Goal: Information Seeking & Learning: Check status

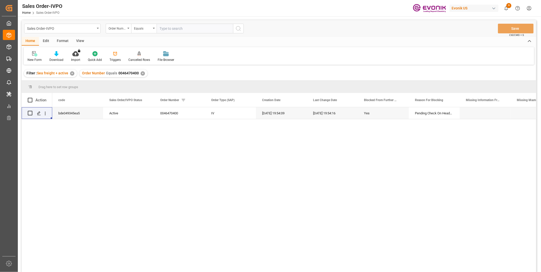
click at [168, 30] on input "text" at bounding box center [195, 29] width 76 height 10
paste input "46470404"
type input "0046470404"
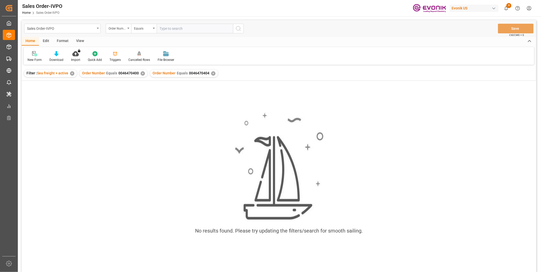
click at [141, 73] on div "✕" at bounding box center [143, 73] width 4 height 4
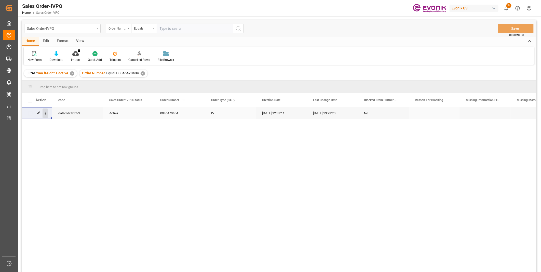
click at [45, 113] on icon "open menu" at bounding box center [45, 114] width 1 height 4
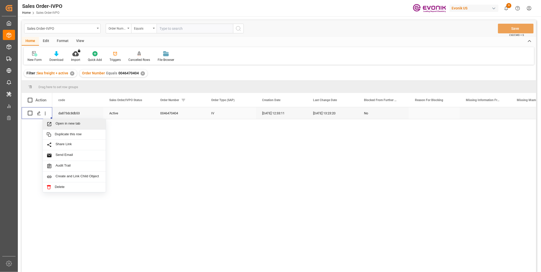
click at [65, 125] on span "Open in new tab" at bounding box center [79, 124] width 46 height 5
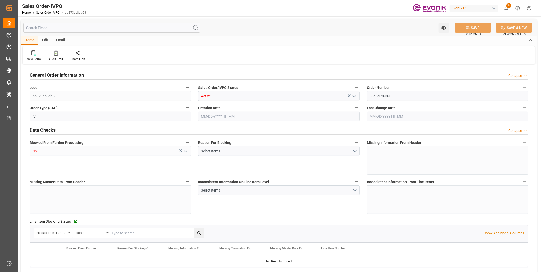
type input "GTPRQ"
type input "0"
type input "2"
type input "3"
type input "2"
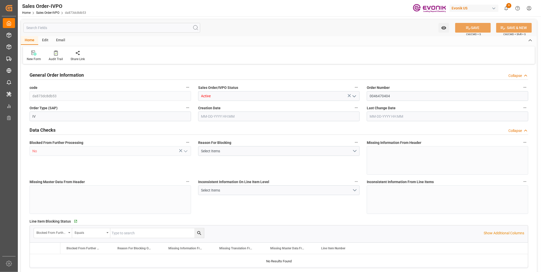
type input "38874"
type input "107.616"
type input "38000"
type input "120"
type input "08-27-2025 12:33"
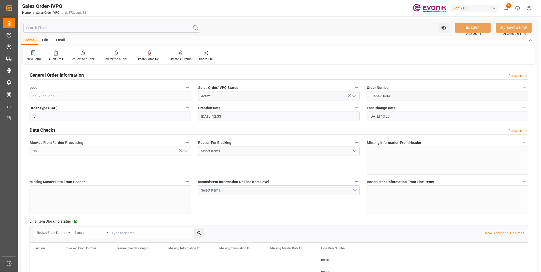
type input "08-27-2025 13:23"
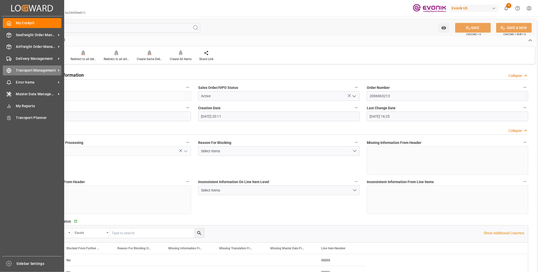
scroll to position [569, 0]
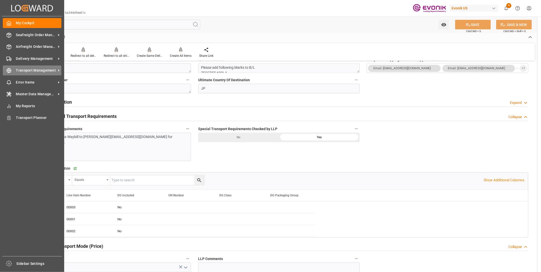
click at [8, 71] on icon at bounding box center [8, 70] width 5 height 5
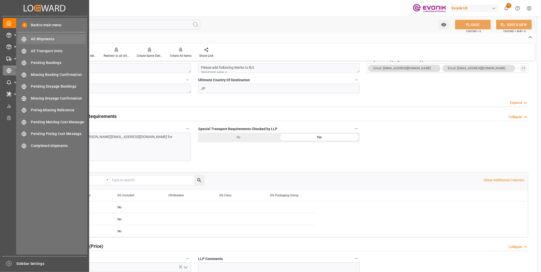
click at [43, 36] on div "All Shipments All Shipments" at bounding box center [52, 39] width 68 height 10
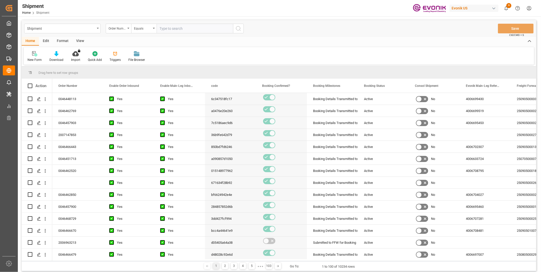
click at [169, 29] on input "text" at bounding box center [195, 29] width 76 height 10
type input "0046470404"
click at [238, 27] on icon "search button" at bounding box center [238, 28] width 6 height 6
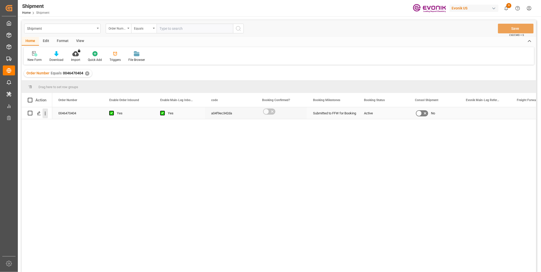
click at [45, 115] on icon "open menu" at bounding box center [45, 113] width 5 height 5
click at [67, 123] on span "Open in new tab" at bounding box center [79, 124] width 46 height 5
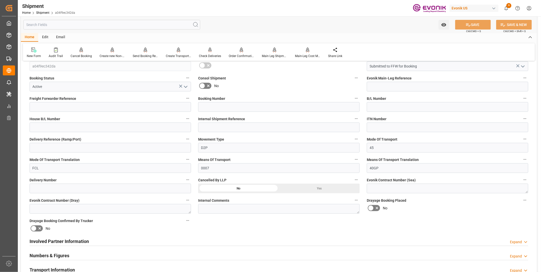
scroll to position [170, 0]
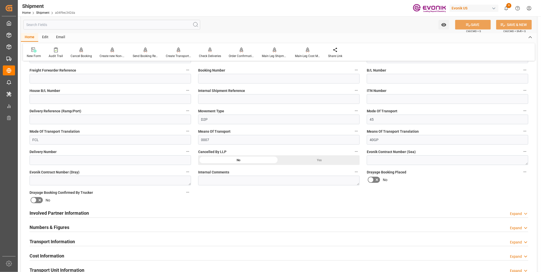
scroll to position [57, 0]
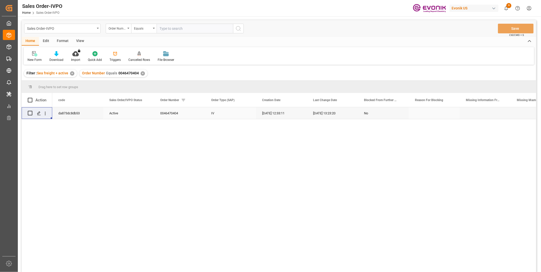
click at [172, 29] on input "text" at bounding box center [195, 29] width 76 height 10
paste input "46466411"
type input "0046466411"
click at [236, 28] on circle "search button" at bounding box center [238, 28] width 4 height 4
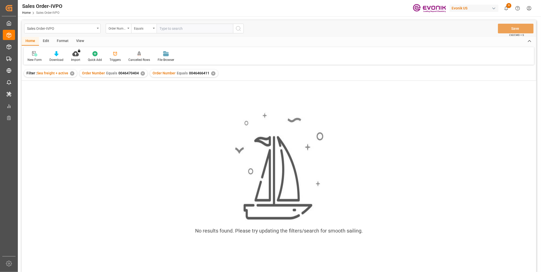
click at [143, 73] on div "✕" at bounding box center [143, 73] width 4 height 4
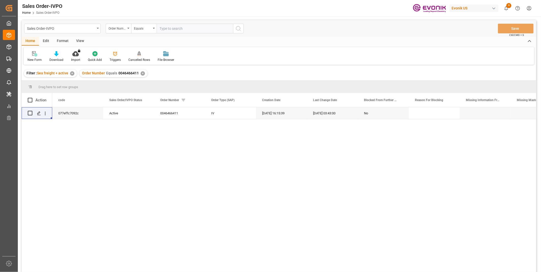
click at [175, 26] on input "text" at bounding box center [195, 29] width 76 height 10
paste input "46466420"
click at [156, 29] on div "Equals" at bounding box center [143, 29] width 25 height 10
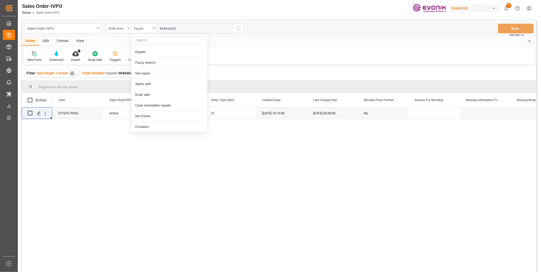
click at [160, 29] on input "46466420" at bounding box center [195, 29] width 76 height 10
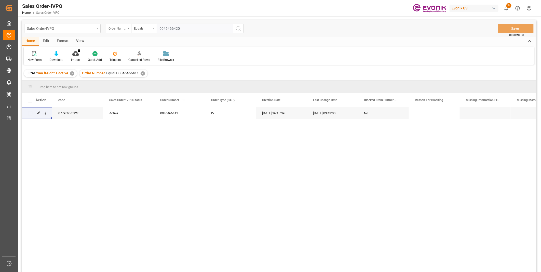
type input "0046466420"
click at [237, 29] on icon "search button" at bounding box center [238, 28] width 6 height 6
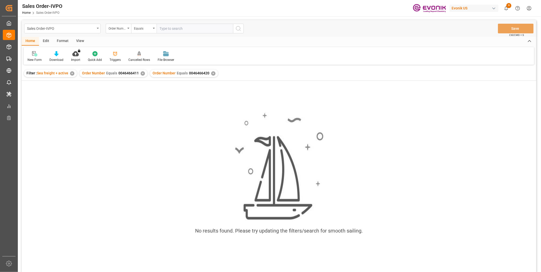
click at [140, 75] on div "Order Number Equals 0046466411 ✕" at bounding box center [114, 74] width 68 height 8
click at [141, 74] on div "✕" at bounding box center [143, 73] width 4 height 4
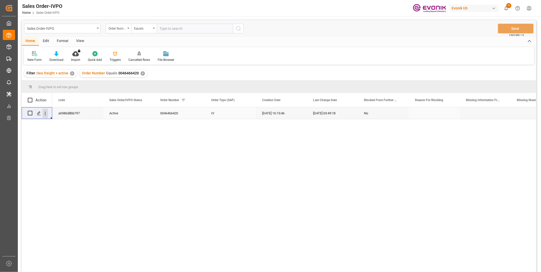
click at [44, 114] on icon "open menu" at bounding box center [45, 113] width 5 height 5
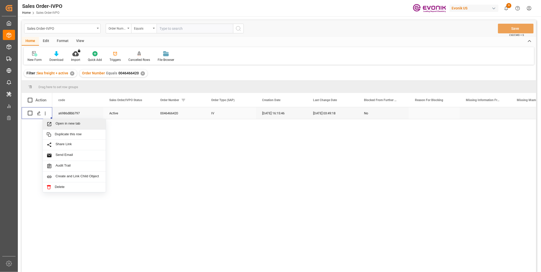
click at [66, 123] on span "Open in new tab" at bounding box center [79, 124] width 46 height 5
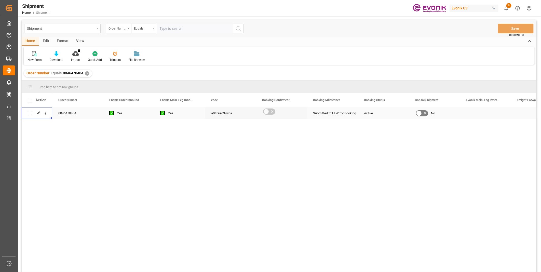
click at [174, 31] on input "text" at bounding box center [195, 29] width 76 height 10
paste input "46470404"
drag, startPoint x: 179, startPoint y: 28, endPoint x: 135, endPoint y: 26, distance: 43.4
click at [135, 26] on div "Order Number Equals 46470404" at bounding box center [175, 29] width 138 height 10
paste input "46470404"
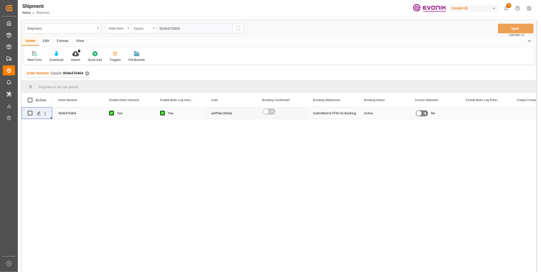
type input "0046470404"
click at [240, 29] on icon "search button" at bounding box center [238, 28] width 6 height 6
click at [85, 73] on div "✕" at bounding box center [87, 73] width 4 height 4
click at [46, 113] on icon "open menu" at bounding box center [45, 113] width 5 height 5
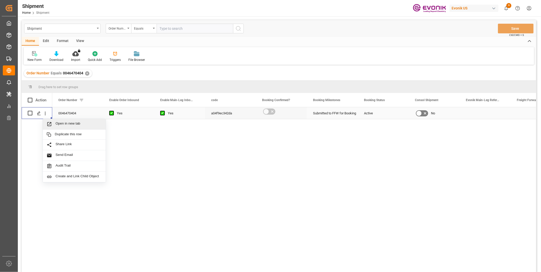
click at [58, 122] on span "Open in new tab" at bounding box center [79, 124] width 46 height 5
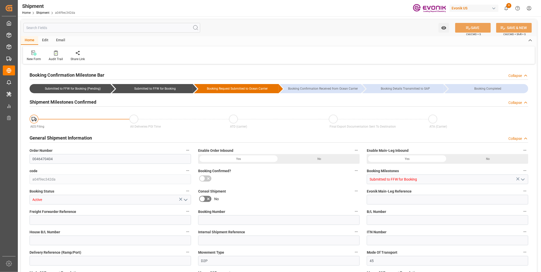
type input "Maersk"
type input "Maersk Line AS"
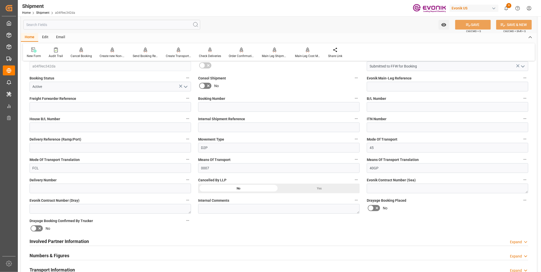
scroll to position [170, 0]
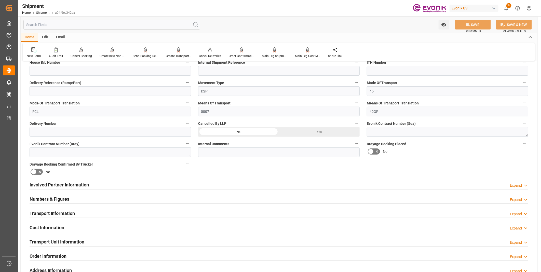
click at [108, 185] on div "Involved Partner Information Expand" at bounding box center [279, 185] width 499 height 10
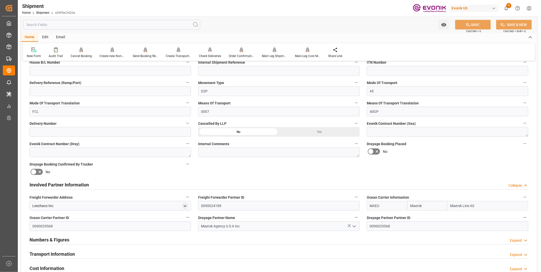
click at [108, 185] on div "Involved Partner Information Collapse" at bounding box center [279, 185] width 499 height 10
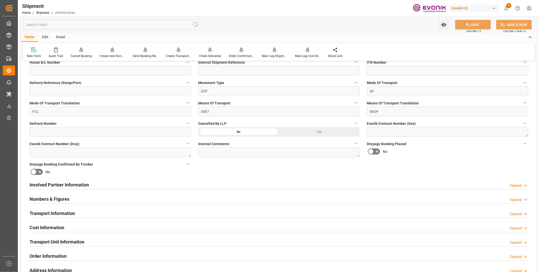
click at [96, 214] on div "Transport Information Expand" at bounding box center [279, 213] width 499 height 10
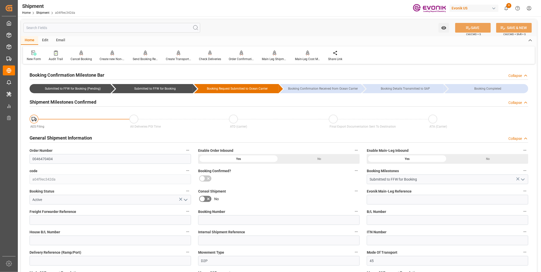
scroll to position [28, 0]
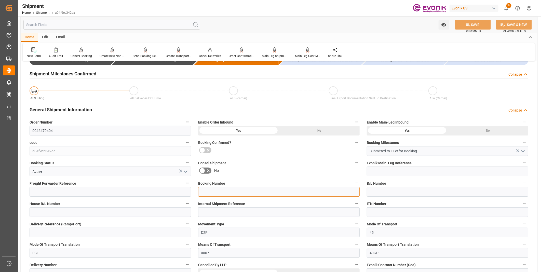
click at [243, 189] on input at bounding box center [279, 192] width 162 height 10
paste input "258334796"
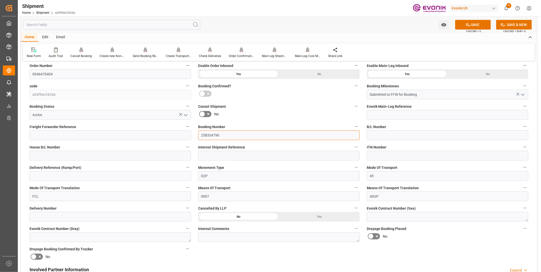
scroll to position [141, 0]
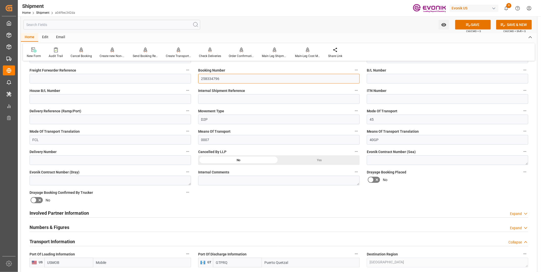
type input "258334796"
click at [480, 25] on button "SAVE" at bounding box center [473, 25] width 36 height 10
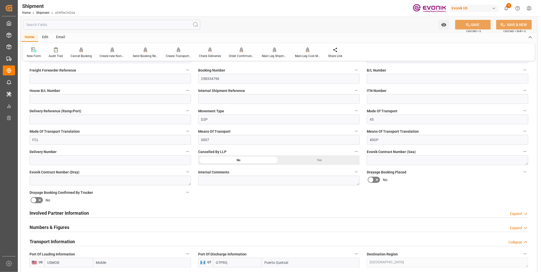
click at [134, 213] on div "Involved Partner Information Expand" at bounding box center [279, 213] width 499 height 10
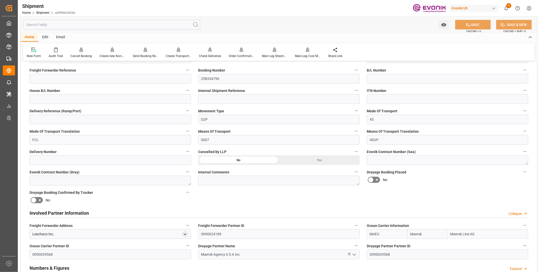
scroll to position [283, 0]
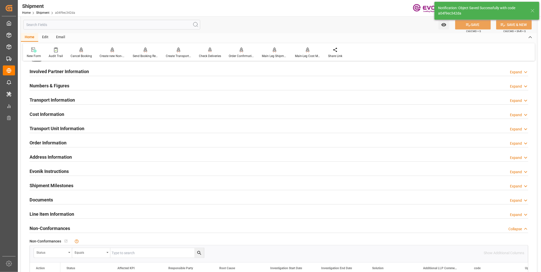
click at [157, 101] on div "Transport Information Expand" at bounding box center [279, 100] width 499 height 10
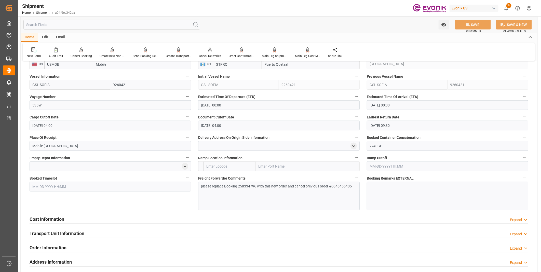
scroll to position [368, 0]
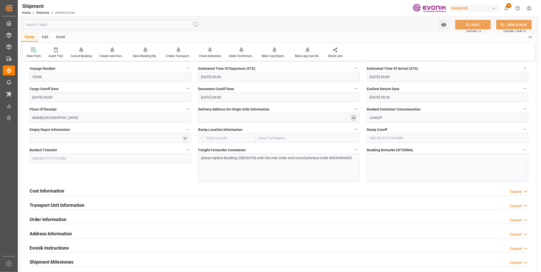
click at [353, 117] on polyline "open menu" at bounding box center [354, 117] width 2 height 1
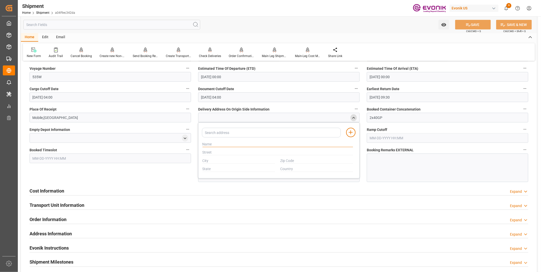
click at [224, 145] on input "text" at bounding box center [278, 145] width 151 height 6
paste input "APM TERMINALS"
type input "APM TERMINALS"
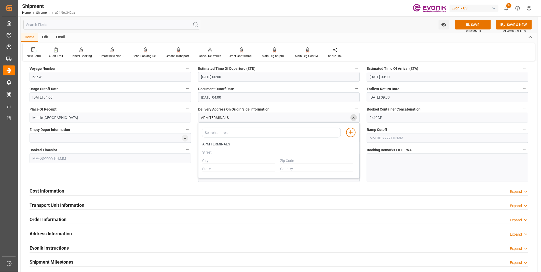
click at [209, 150] on input "text" at bounding box center [278, 153] width 151 height 6
paste input "901 EZRA TRICE BLVD"
type input "901 EZRA TRICE BLVD"
click at [210, 161] on input "text" at bounding box center [239, 161] width 73 height 6
paste input "MOBILE"
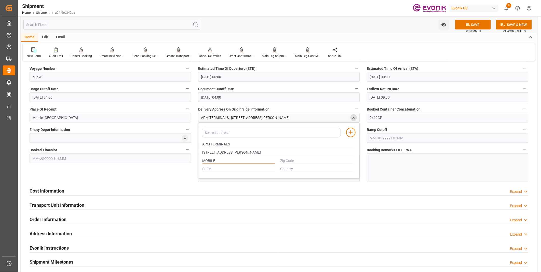
type input "MOBILE"
click at [215, 170] on input "text" at bounding box center [239, 169] width 73 height 6
paste input "[US_STATE]"
type input "[US_STATE]"
click at [296, 160] on input "text" at bounding box center [317, 161] width 73 height 6
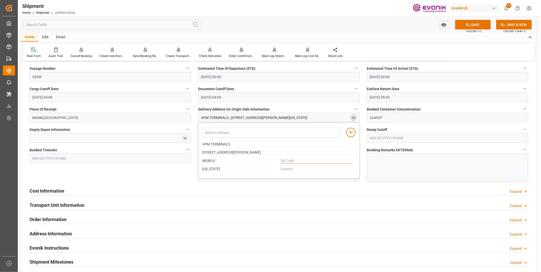
paste input "36603"
type input "36603"
click at [282, 169] on input "text" at bounding box center [317, 169] width 73 height 6
paste input "U. S. A."
type input "U. S. A."
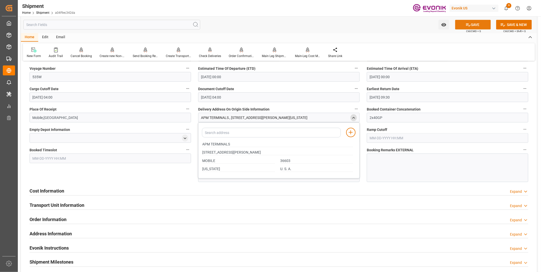
click at [475, 26] on button "SAVE" at bounding box center [473, 25] width 36 height 10
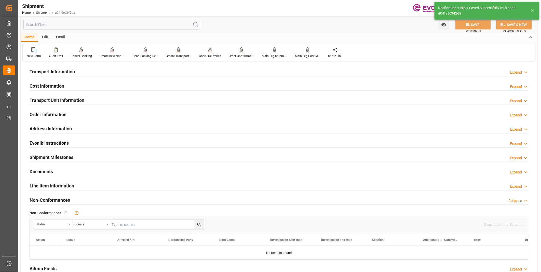
scroll to position [255, 0]
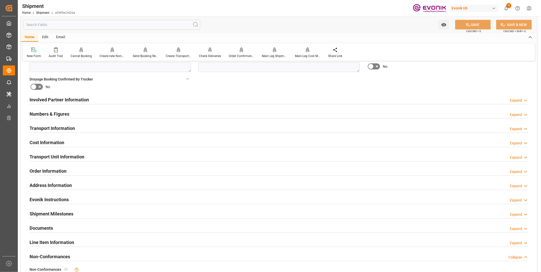
click at [163, 154] on div "Transport Unit Information Expand" at bounding box center [279, 157] width 499 height 10
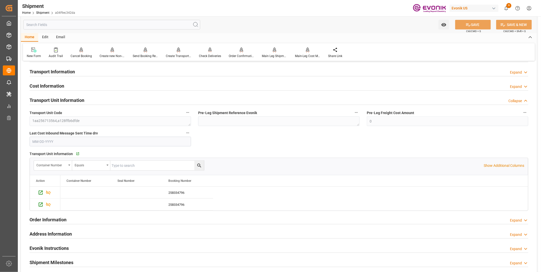
scroll to position [198, 0]
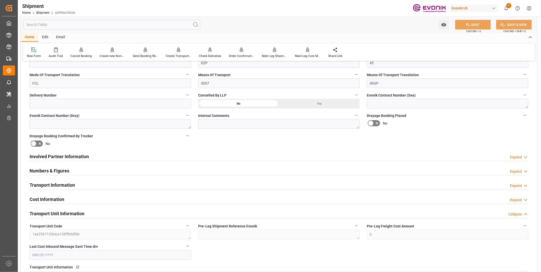
click at [211, 159] on div "Involved Partner Information Expand" at bounding box center [279, 156] width 499 height 10
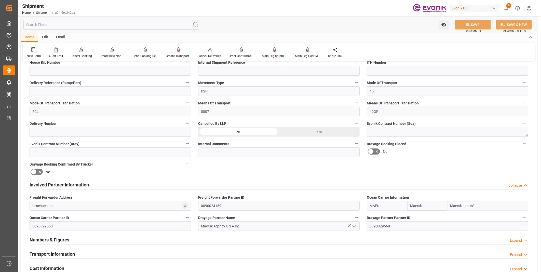
scroll to position [226, 0]
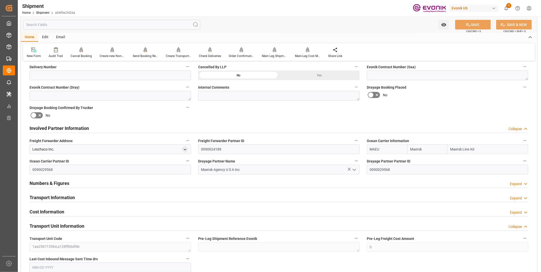
click at [183, 198] on div "Transport Information Expand" at bounding box center [279, 197] width 499 height 10
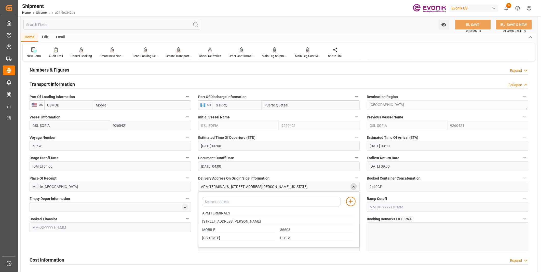
scroll to position [368, 0]
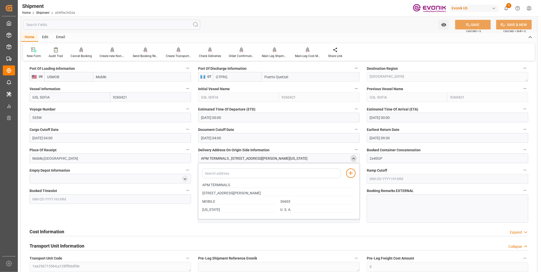
click at [354, 158] on polyline "close menu" at bounding box center [354, 158] width 2 height 1
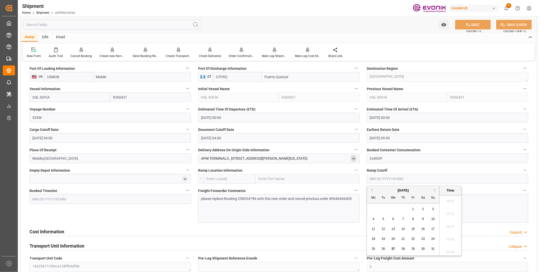
click at [381, 178] on input "text" at bounding box center [448, 179] width 162 height 10
paste input "08-29-2025 04:00"
type input "08-29-2025 04:00"
click at [472, 25] on button "SAVE" at bounding box center [473, 25] width 36 height 10
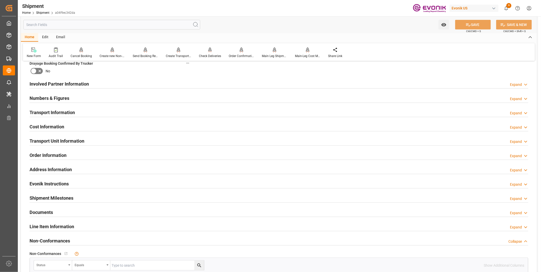
scroll to position [157, 0]
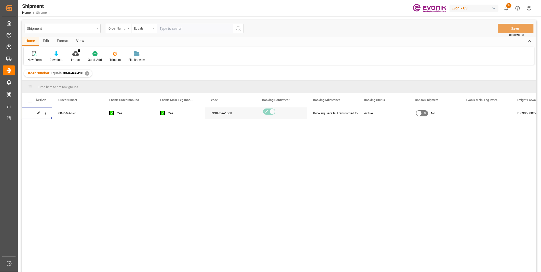
click at [165, 28] on input "text" at bounding box center [195, 29] width 76 height 10
paste input "46466405"
type input "0046466405"
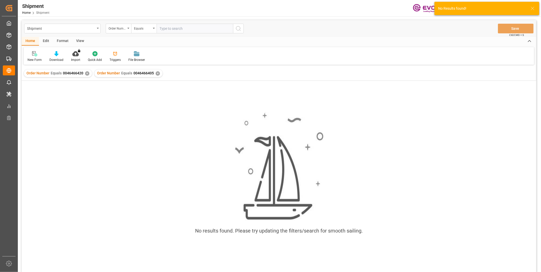
click at [85, 73] on div "✕" at bounding box center [87, 73] width 4 height 4
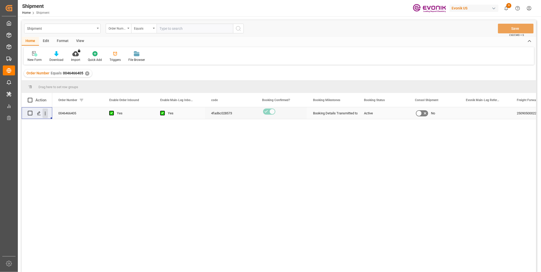
click at [44, 113] on icon "open menu" at bounding box center [45, 113] width 5 height 5
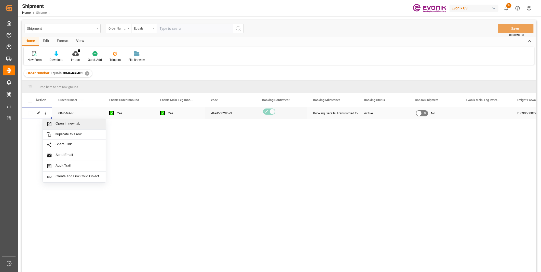
click at [66, 123] on span "Open in new tab" at bounding box center [79, 124] width 46 height 5
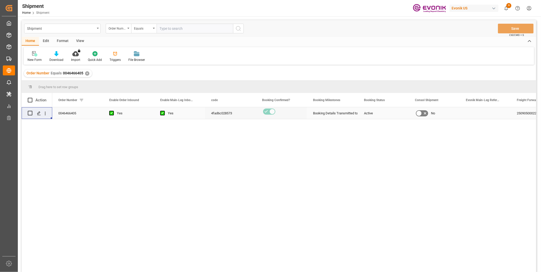
click at [176, 29] on input "text" at bounding box center [195, 29] width 76 height 10
click at [172, 27] on input "text" at bounding box center [195, 29] width 76 height 10
paste input "46470410"
click at [158, 29] on input "46470410" at bounding box center [195, 29] width 76 height 10
type input "0046470410"
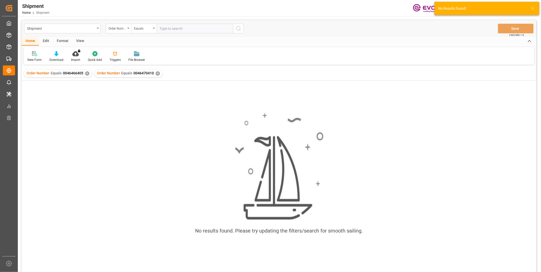
click at [85, 72] on div "✕" at bounding box center [87, 73] width 4 height 4
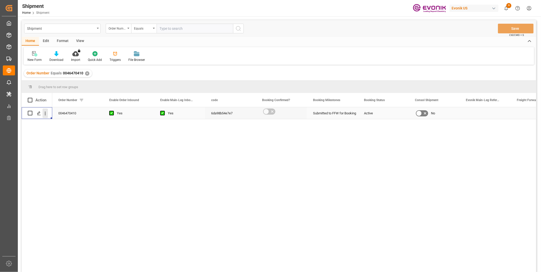
click at [44, 114] on icon "open menu" at bounding box center [45, 113] width 5 height 5
click at [63, 123] on span "Open in new tab" at bounding box center [79, 124] width 46 height 5
click at [176, 31] on input "text" at bounding box center [195, 29] width 76 height 10
paste input "46470413"
type input "0046470413"
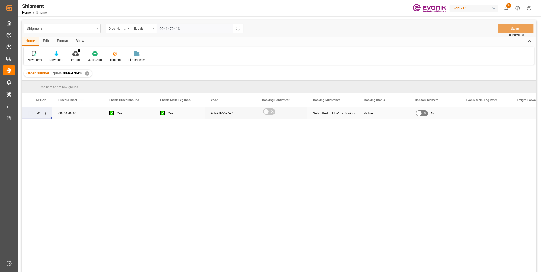
click at [239, 28] on icon "search button" at bounding box center [238, 28] width 6 height 6
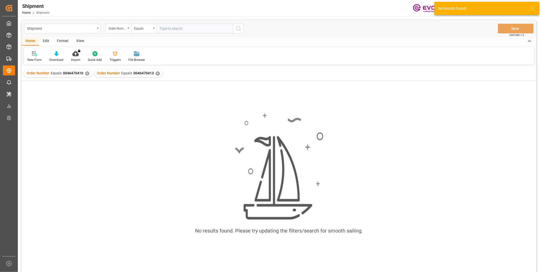
click at [86, 74] on div "✕" at bounding box center [87, 73] width 4 height 4
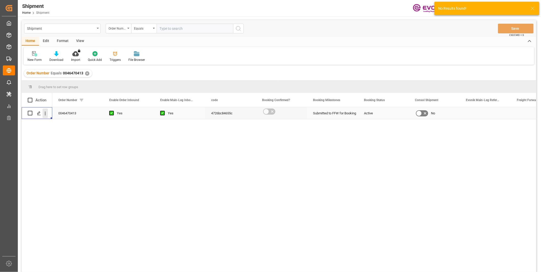
click at [46, 114] on icon "open menu" at bounding box center [45, 113] width 5 height 5
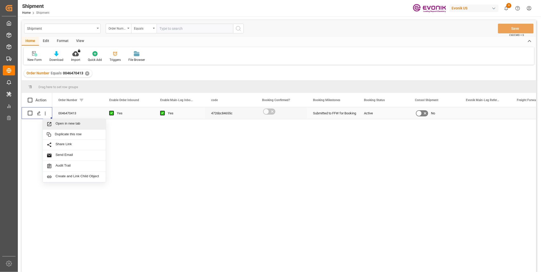
click at [62, 124] on span "Open in new tab" at bounding box center [79, 124] width 46 height 5
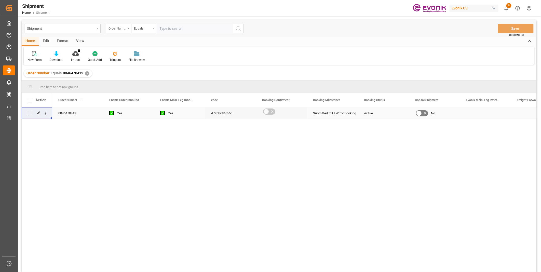
click at [174, 27] on input "text" at bounding box center [195, 29] width 76 height 10
paste input "46456970"
click at [159, 28] on input "46456970" at bounding box center [195, 29] width 76 height 10
type input "46456970"
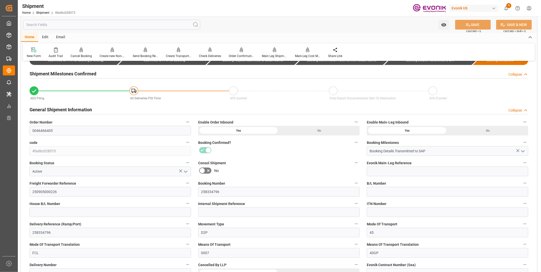
scroll to position [57, 0]
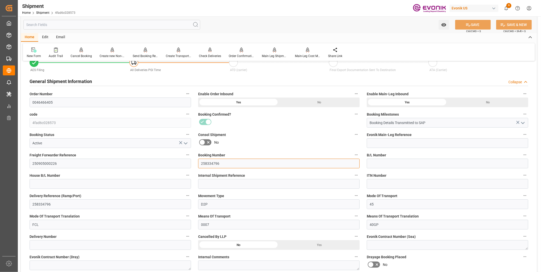
click at [209, 164] on input "258334796" at bounding box center [279, 164] width 162 height 10
click at [211, 163] on input "258334796" at bounding box center [279, 164] width 162 height 10
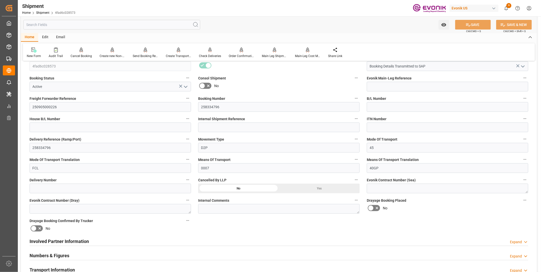
scroll to position [141, 0]
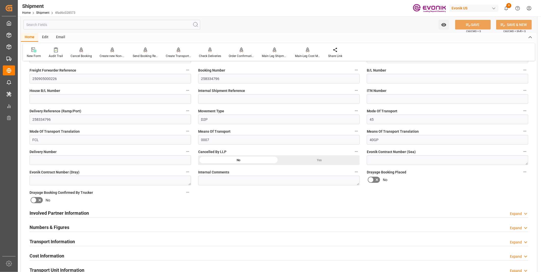
click at [160, 241] on div "Transport Information Expand" at bounding box center [279, 242] width 499 height 10
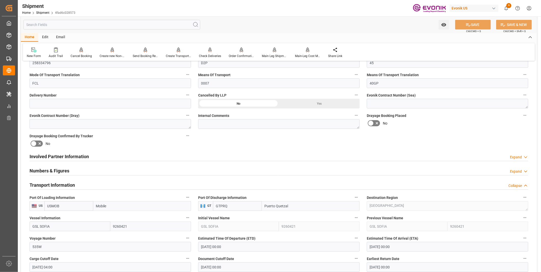
scroll to position [255, 0]
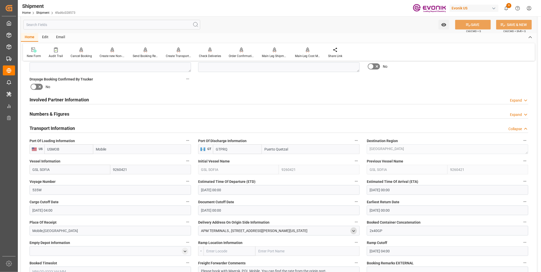
click at [353, 230] on icon "open menu" at bounding box center [354, 231] width 4 height 4
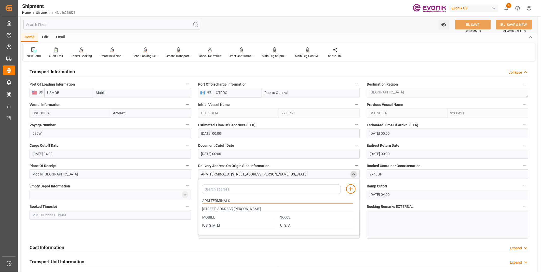
drag, startPoint x: 237, startPoint y: 201, endPoint x: 188, endPoint y: 192, distance: 50.6
click at [188, 192] on div "Booking Confirmation Milestone Bar Collapse Submitted to FFW for Booking (Pendi…" at bounding box center [279, 98] width 516 height 689
drag, startPoint x: 243, startPoint y: 207, endPoint x: 140, endPoint y: 190, distance: 104.8
click at [193, 204] on div "Booking Confirmation Milestone Bar Collapse Submitted to FFW for Booking (Pendi…" at bounding box center [279, 98] width 516 height 689
drag, startPoint x: 219, startPoint y: 216, endPoint x: 193, endPoint y: 216, distance: 26.0
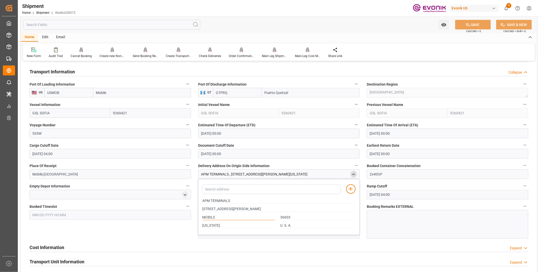
click at [193, 216] on div "Booking Confirmation Milestone Bar Collapse Submitted to FFW for Booking (Pendi…" at bounding box center [279, 98] width 516 height 689
drag, startPoint x: 216, startPoint y: 226, endPoint x: 188, endPoint y: 224, distance: 28.4
click at [188, 224] on div "Booking Confirmation Milestone Bar Collapse Submitted to FFW for Booking (Pendi…" at bounding box center [279, 98] width 516 height 689
drag, startPoint x: 294, startPoint y: 218, endPoint x: 276, endPoint y: 216, distance: 18.9
click at [276, 216] on div "MOBILE 36603" at bounding box center [278, 217] width 156 height 8
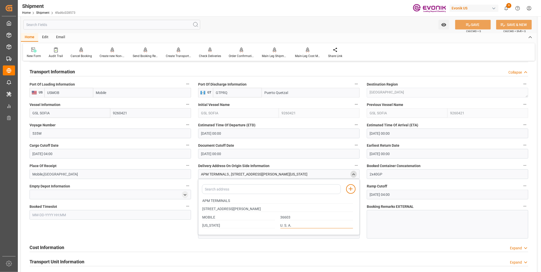
drag, startPoint x: 296, startPoint y: 225, endPoint x: 270, endPoint y: 223, distance: 25.6
click at [270, 223] on div "Alabama U. S. A." at bounding box center [278, 226] width 156 height 8
click at [353, 174] on icon "close menu" at bounding box center [354, 175] width 4 height 4
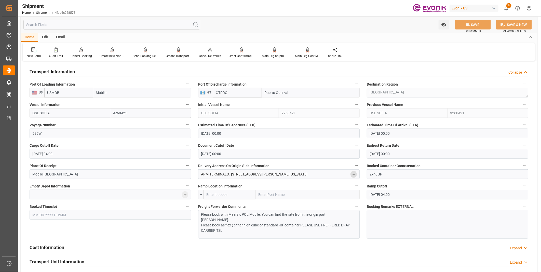
click at [405, 194] on input "08-29-2025 04:00" at bounding box center [448, 195] width 162 height 10
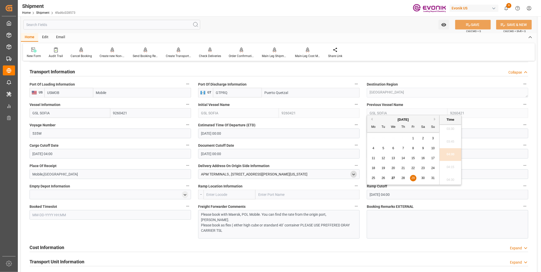
drag, startPoint x: 406, startPoint y: 194, endPoint x: 349, endPoint y: 185, distance: 57.5
click at [349, 185] on div "Booking Confirmation Milestone Bar Collapse Submitted to FFW for Booking (Pendi…" at bounding box center [279, 98] width 516 height 689
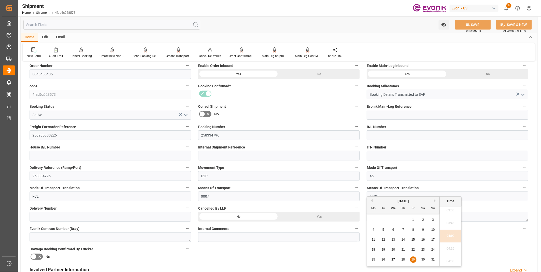
scroll to position [57, 0]
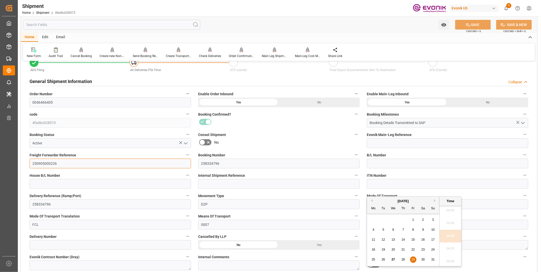
click at [38, 163] on input "250905000226" at bounding box center [111, 164] width 162 height 10
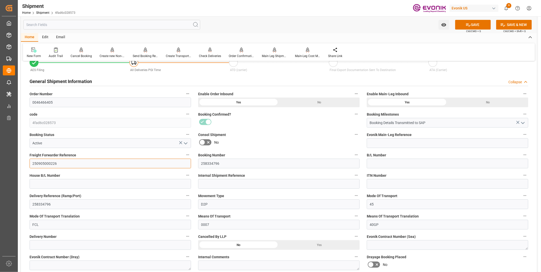
click at [39, 164] on input "250905000226" at bounding box center [111, 164] width 162 height 10
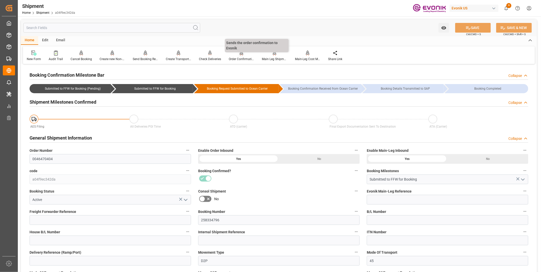
click at [238, 57] on div "Order Confirmation" at bounding box center [241, 59] width 25 height 5
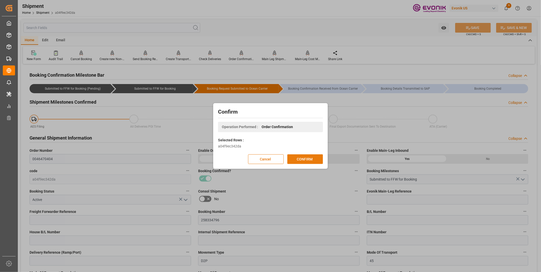
click at [308, 159] on button "CONFIRM" at bounding box center [305, 159] width 36 height 10
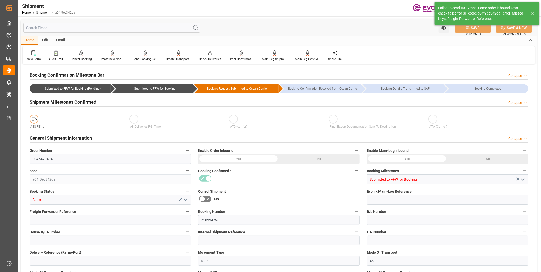
type input "Maersk"
type input "Maersk Line AS"
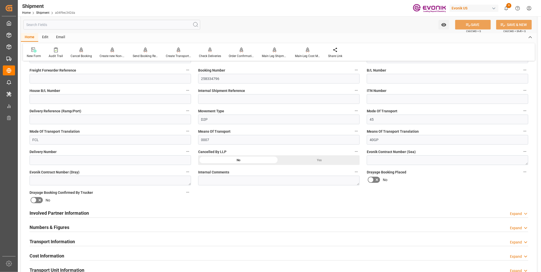
scroll to position [198, 0]
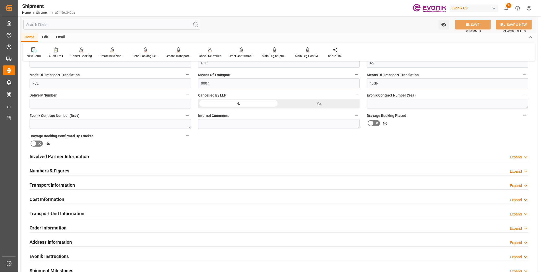
click at [140, 157] on div "Involved Partner Information Expand" at bounding box center [279, 156] width 499 height 10
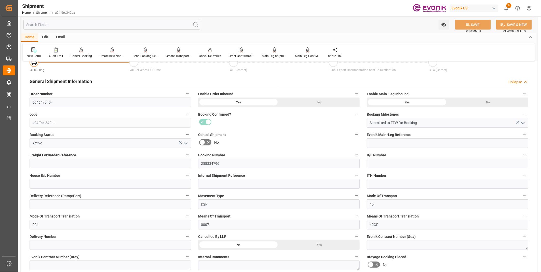
scroll to position [28, 0]
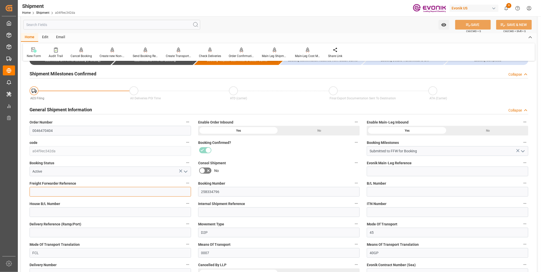
click at [62, 193] on input at bounding box center [111, 192] width 162 height 10
paste input "250905000226"
type input "250905000226"
click at [466, 23] on icon at bounding box center [468, 24] width 5 height 3
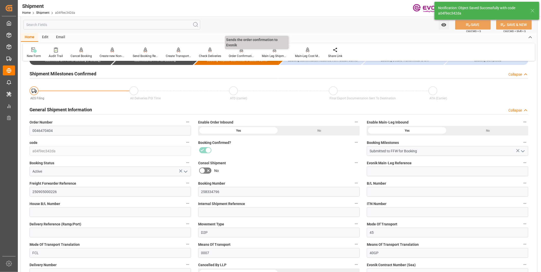
click at [246, 55] on div "Order Confirmation" at bounding box center [241, 56] width 25 height 5
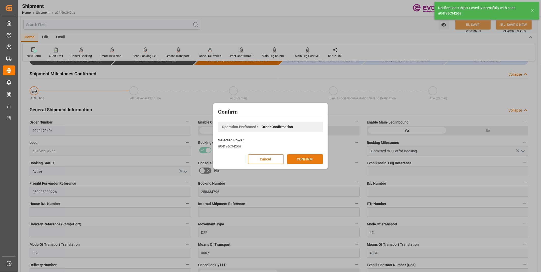
click at [307, 159] on button "CONFIRM" at bounding box center [305, 159] width 36 height 10
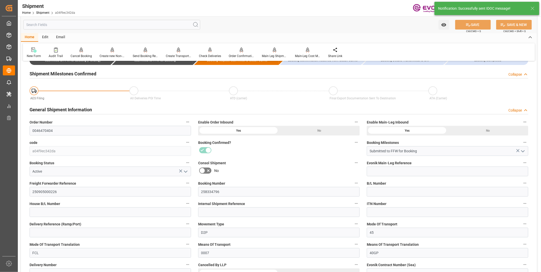
scroll to position [0, 0]
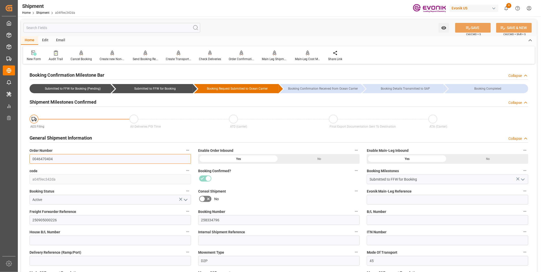
click at [37, 159] on input "0046470404" at bounding box center [111, 159] width 162 height 10
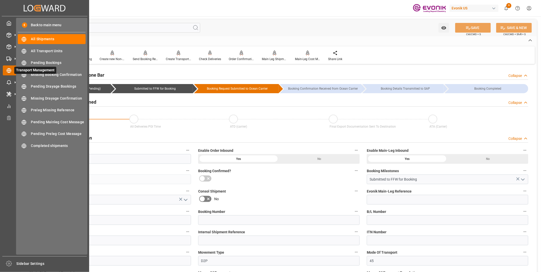
click at [11, 71] on icon at bounding box center [15, 70] width 11 height 11
click at [38, 37] on span "All Shipments" at bounding box center [58, 38] width 55 height 5
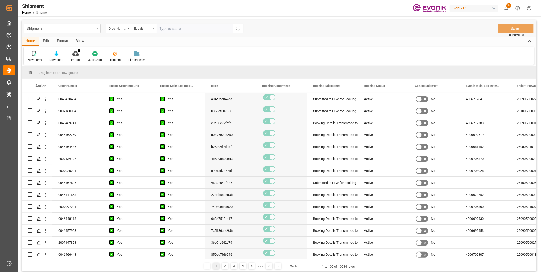
click at [178, 30] on input "text" at bounding box center [195, 29] width 76 height 10
type input "0046466411"
click at [238, 27] on icon "search button" at bounding box center [238, 28] width 6 height 6
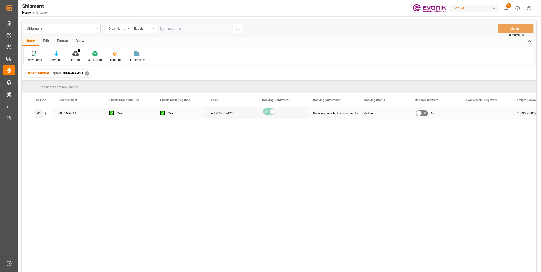
click at [39, 114] on icon "Press SPACE to select this row." at bounding box center [39, 113] width 4 height 4
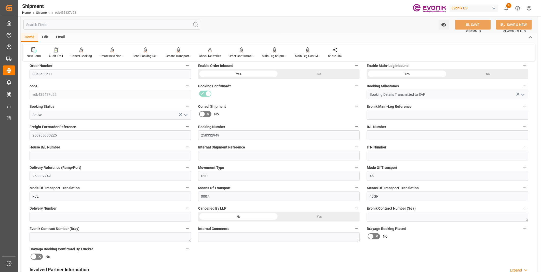
scroll to position [57, 0]
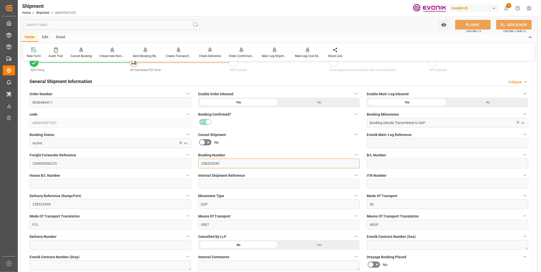
click at [213, 163] on input "258332949" at bounding box center [279, 164] width 162 height 10
click at [208, 163] on input "258332949" at bounding box center [279, 164] width 162 height 10
click at [44, 162] on input "250905000225" at bounding box center [111, 164] width 162 height 10
click at [43, 162] on input "250905000225" at bounding box center [111, 164] width 162 height 10
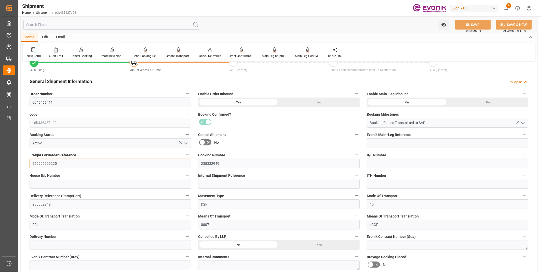
click at [43, 162] on input "250905000225" at bounding box center [111, 164] width 162 height 10
click at [44, 204] on input "258332949" at bounding box center [111, 205] width 162 height 10
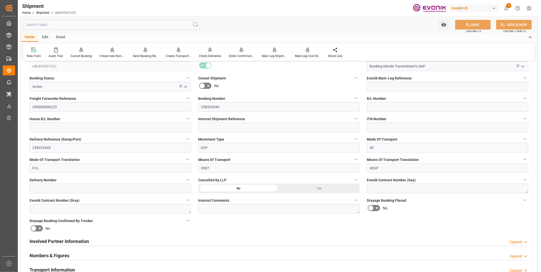
scroll to position [170, 0]
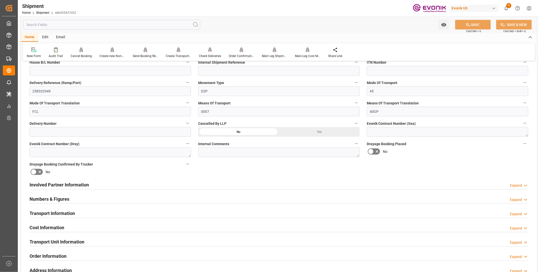
click at [162, 215] on div "Transport Information Expand" at bounding box center [279, 213] width 499 height 10
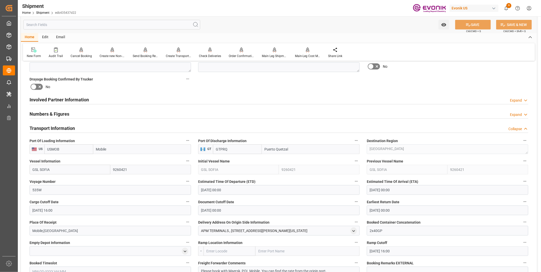
scroll to position [283, 0]
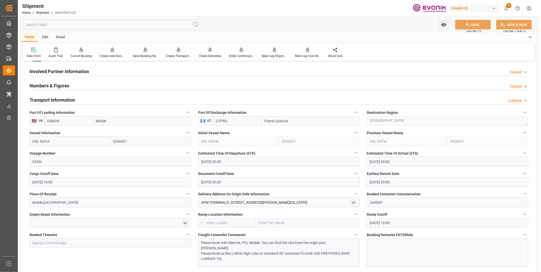
click at [240, 182] on input "08-28-2025 00:00" at bounding box center [279, 182] width 162 height 10
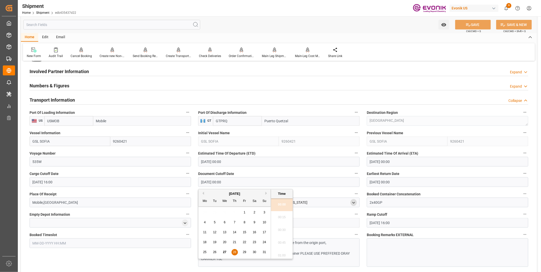
click at [353, 203] on icon "open menu" at bounding box center [354, 203] width 4 height 4
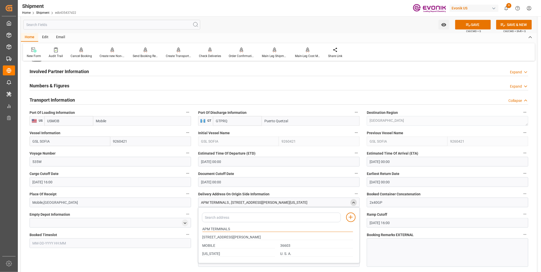
drag, startPoint x: 225, startPoint y: 226, endPoint x: 176, endPoint y: 223, distance: 48.8
click at [176, 223] on div "Booking Confirmation Milestone Bar Collapse Submitted to FFW for Booking (Pendi…" at bounding box center [279, 126] width 516 height 689
drag, startPoint x: 244, startPoint y: 235, endPoint x: 187, endPoint y: 235, distance: 56.6
click at [187, 235] on div "Booking Confirmation Milestone Bar Collapse Submitted to FFW for Booking (Pendi…" at bounding box center [279, 126] width 516 height 689
drag, startPoint x: 216, startPoint y: 245, endPoint x: 188, endPoint y: 245, distance: 27.8
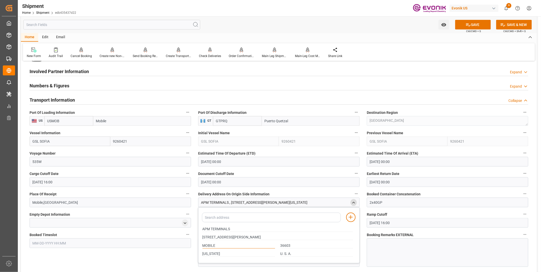
click at [188, 245] on div "Booking Confirmation Milestone Bar Collapse Submitted to FFW for Booking (Pendi…" at bounding box center [279, 126] width 516 height 689
drag, startPoint x: 208, startPoint y: 253, endPoint x: 179, endPoint y: 252, distance: 29.1
click at [179, 252] on div "Booking Confirmation Milestone Bar Collapse Submitted to FFW for Booking (Pendi…" at bounding box center [279, 126] width 516 height 689
drag, startPoint x: 292, startPoint y: 244, endPoint x: 267, endPoint y: 244, distance: 25.0
click at [267, 244] on div "MOBILE 36603" at bounding box center [278, 246] width 156 height 8
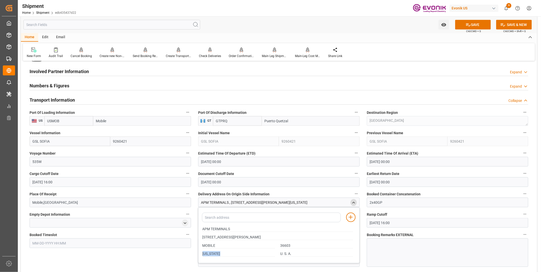
drag, startPoint x: 293, startPoint y: 256, endPoint x: 274, endPoint y: 254, distance: 19.3
click at [274, 254] on div "Alabama U. S. A." at bounding box center [278, 254] width 156 height 8
drag, startPoint x: 298, startPoint y: 254, endPoint x: 276, endPoint y: 250, distance: 22.2
click at [276, 250] on div "Alabama U. S. A." at bounding box center [278, 254] width 156 height 8
click at [406, 225] on input "08-29-2025 16:00" at bounding box center [448, 223] width 162 height 10
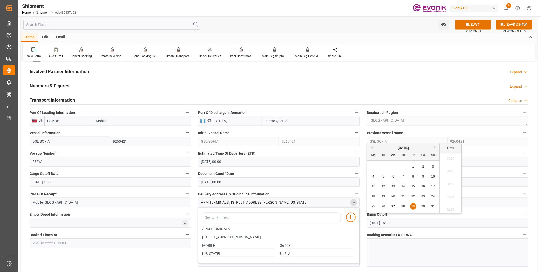
scroll to position [792, 0]
drag, startPoint x: 408, startPoint y: 223, endPoint x: 343, endPoint y: 222, distance: 65.0
click at [343, 222] on div "Booking Confirmation Milestone Bar Collapse Submitted to FFW for Booking (Pendi…" at bounding box center [279, 126] width 516 height 689
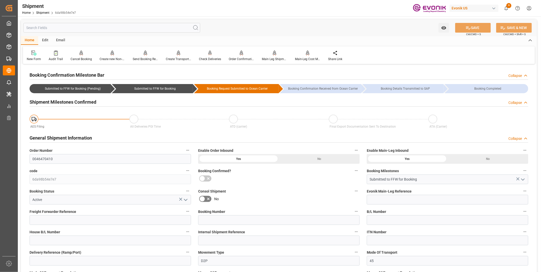
scroll to position [85, 0]
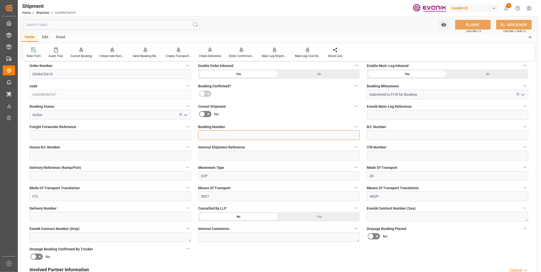
click at [205, 134] on input at bounding box center [279, 135] width 162 height 10
paste input "258332949"
type input "258332949"
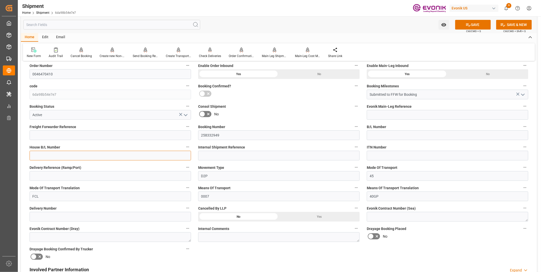
click at [44, 158] on input at bounding box center [111, 156] width 162 height 10
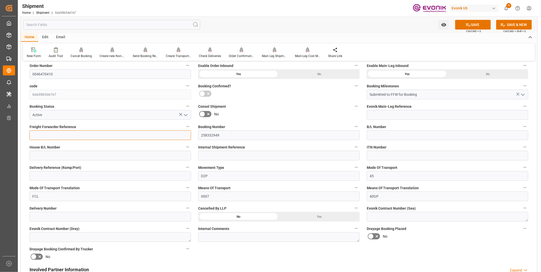
click at [48, 134] on input at bounding box center [111, 135] width 162 height 10
paste input "250905000225"
type input "250905000225"
click at [477, 22] on button "SAVE" at bounding box center [473, 25] width 36 height 10
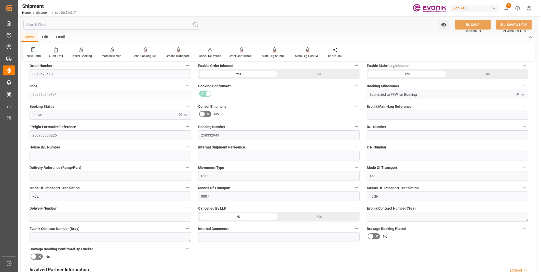
click at [52, 170] on label "Delivery Reference (Ramp/Port)" at bounding box center [111, 167] width 162 height 7
click at [185, 170] on button "Delivery Reference (Ramp/Port)" at bounding box center [188, 167] width 7 height 7
click at [50, 174] on div at bounding box center [270, 136] width 541 height 272
click at [47, 175] on input at bounding box center [111, 176] width 162 height 10
paste input "258332949"
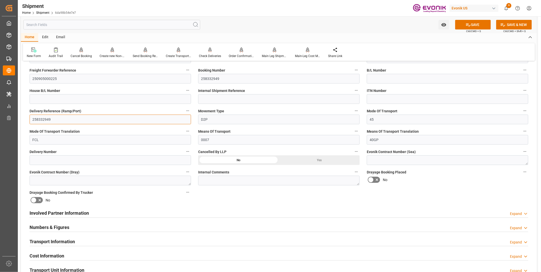
scroll to position [170, 0]
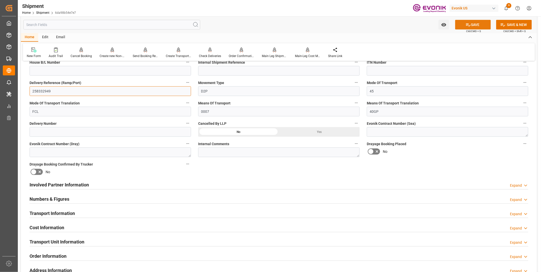
type input "258332949"
click at [473, 28] on button "SAVE" at bounding box center [473, 25] width 36 height 10
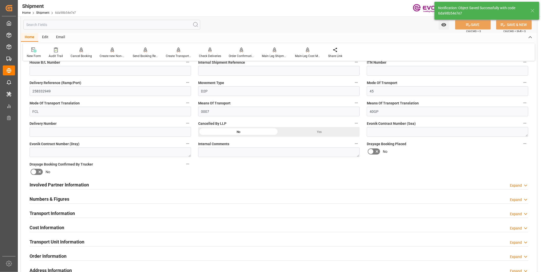
click at [159, 214] on div "Transport Information Expand" at bounding box center [279, 213] width 499 height 10
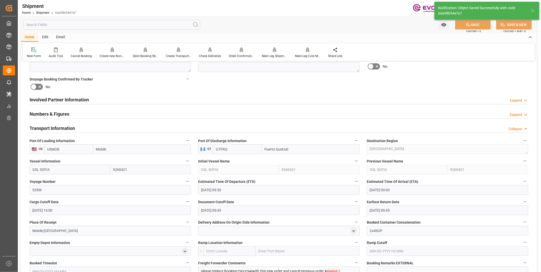
scroll to position [283, 0]
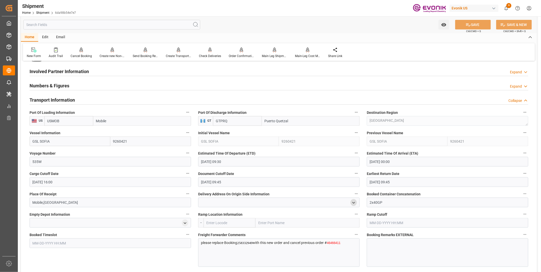
click at [351, 202] on div "open menu" at bounding box center [354, 202] width 6 height 7
click at [355, 202] on polyline "open menu" at bounding box center [354, 202] width 2 height 1
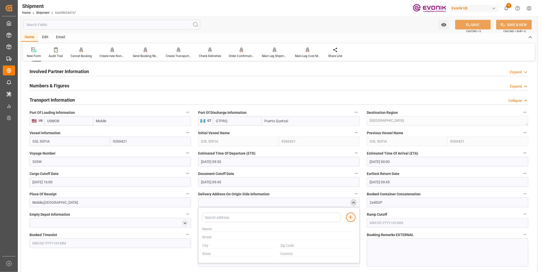
scroll to position [340, 0]
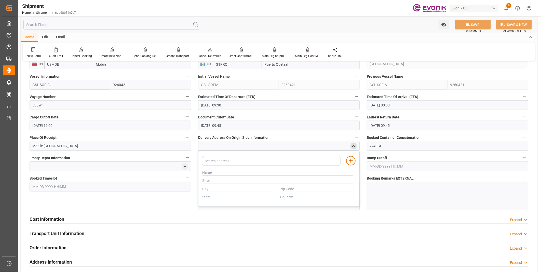
click at [218, 171] on input "text" at bounding box center [278, 173] width 151 height 6
paste input "APM TERMINALS"
type input "APM TERMINALS"
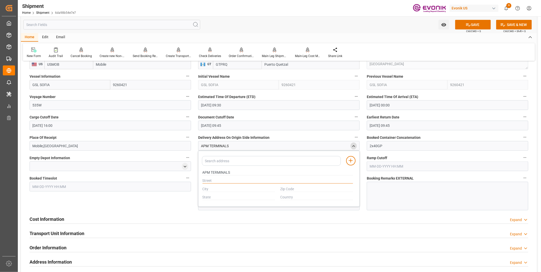
click at [210, 180] on input "text" at bounding box center [278, 181] width 151 height 6
paste input "[STREET_ADDRESS][PERSON_NAME]"
type input "[STREET_ADDRESS][PERSON_NAME]"
click at [221, 187] on input "text" at bounding box center [239, 190] width 73 height 6
click at [223, 190] on input "text" at bounding box center [239, 190] width 73 height 6
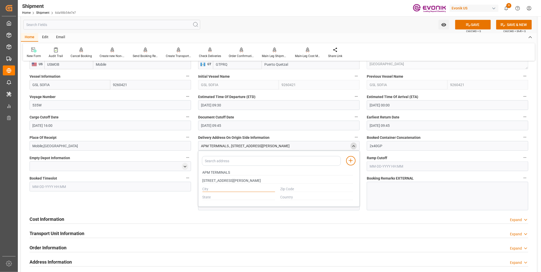
paste input "MOBILE"
type input "MOBILE"
click at [211, 196] on input "text" at bounding box center [239, 198] width 73 height 6
paste input "[US_STATE]"
type input "[US_STATE]"
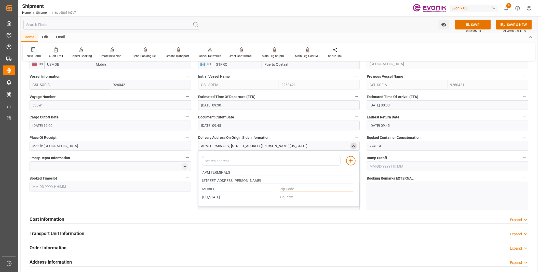
click at [299, 189] on input "text" at bounding box center [317, 190] width 73 height 6
paste input "36603"
type input "36603"
click at [298, 198] on input "text" at bounding box center [317, 198] width 73 height 6
paste input "U. S. A."
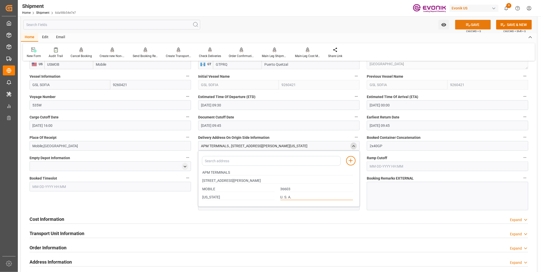
type input "U. S. A."
click at [477, 26] on button "SAVE" at bounding box center [473, 25] width 36 height 10
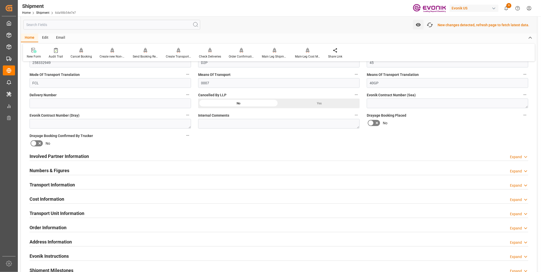
scroll to position [170, 0]
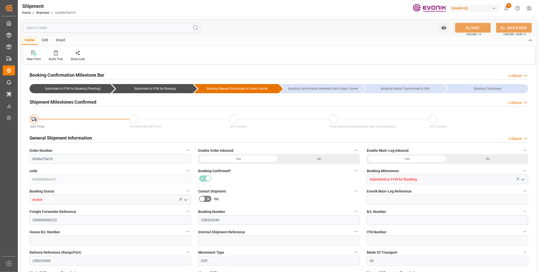
type input "USMOB"
type input "GTPRQ"
type input "9260421"
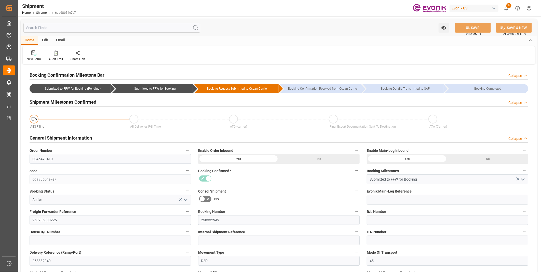
type input "[DATE] 09:30"
type input "[DATE] 00:00"
type input "[DATE] 16:00"
type input "[DATE] 09:45"
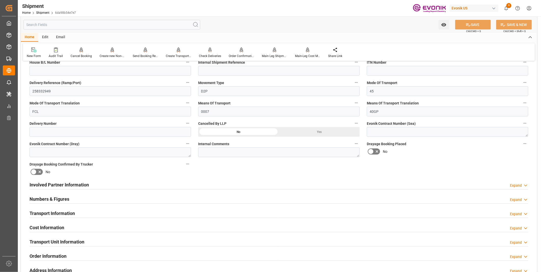
scroll to position [198, 0]
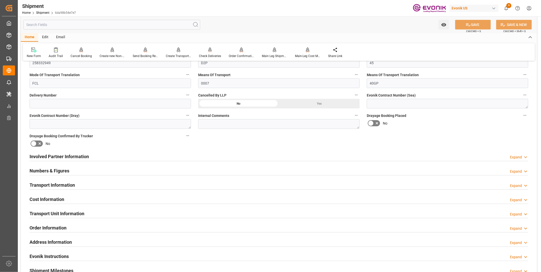
click at [123, 185] on div "Transport Information Expand" at bounding box center [279, 185] width 499 height 10
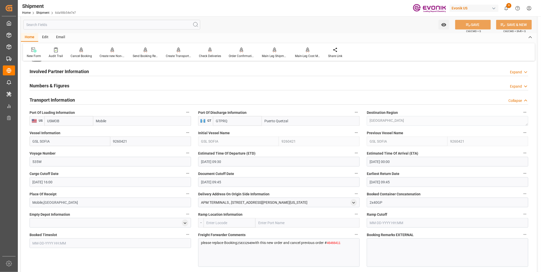
scroll to position [311, 0]
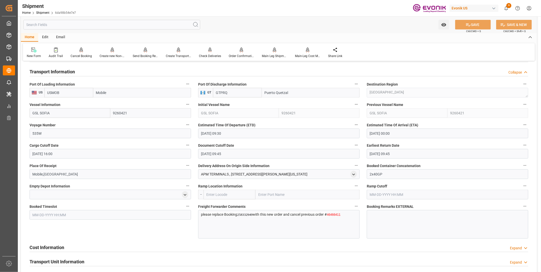
click at [381, 192] on input "text" at bounding box center [448, 195] width 162 height 10
paste input "[DATE] 16:00"
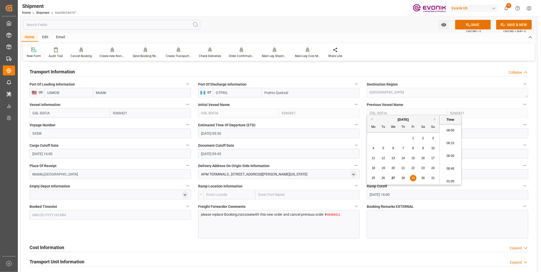
scroll to position [613, 0]
type input "[DATE] 16:00"
click at [474, 23] on button "SAVE" at bounding box center [473, 25] width 36 height 10
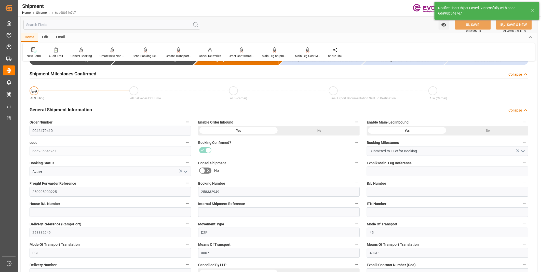
scroll to position [0, 0]
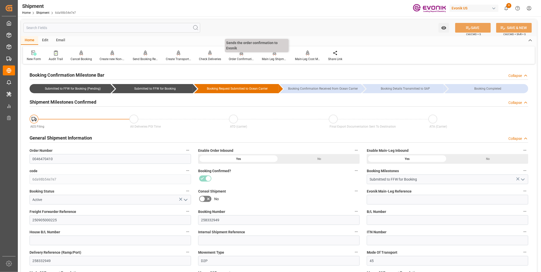
click at [237, 57] on div "Order Confirmation" at bounding box center [241, 59] width 25 height 5
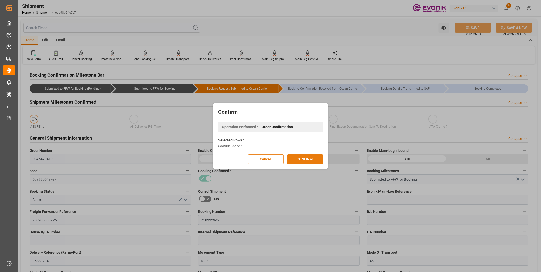
click at [308, 158] on button "CONFIRM" at bounding box center [305, 159] width 36 height 10
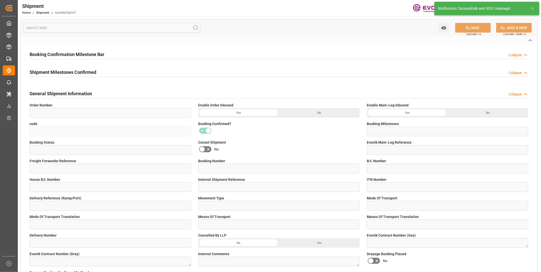
type input "0046470410"
type input "6da98b54e7e7"
type input "Submitted to FFW for Booking"
type input "Active"
type input "250905000225"
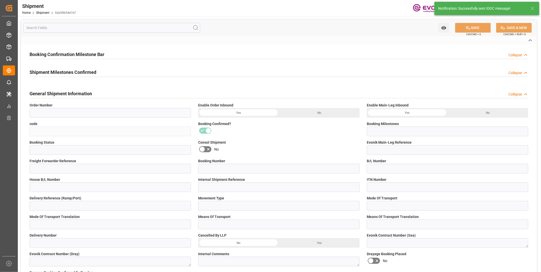
type input "258332949"
type input "D2P"
type input "45"
type input "FCL"
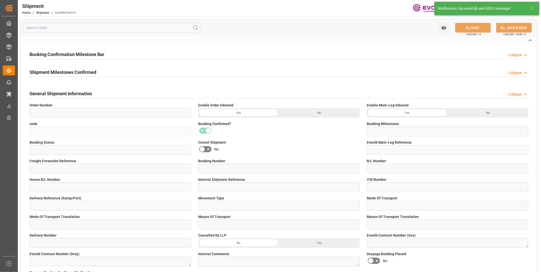
type input "0007"
type input "40GP"
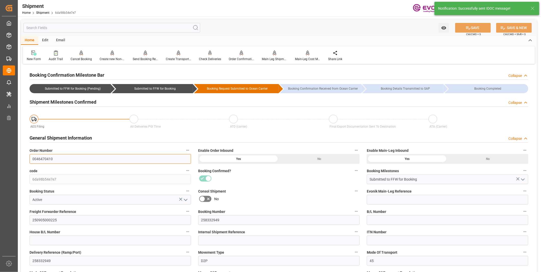
drag, startPoint x: 59, startPoint y: 159, endPoint x: 24, endPoint y: 159, distance: 34.4
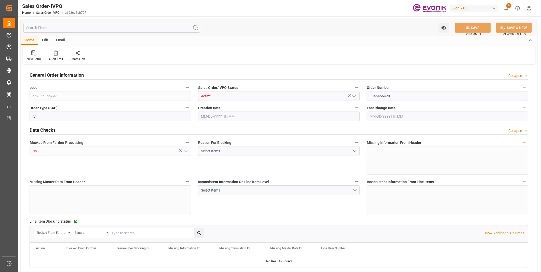
type input "GTPRQ"
type input "0"
type input "2"
type input "3"
type input "2"
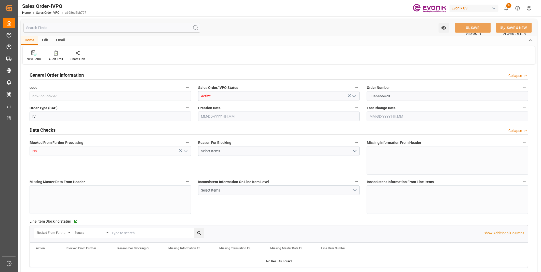
type input "38874"
type input "107.616"
type input "38000"
type input "120"
type input "[DATE] 16:15"
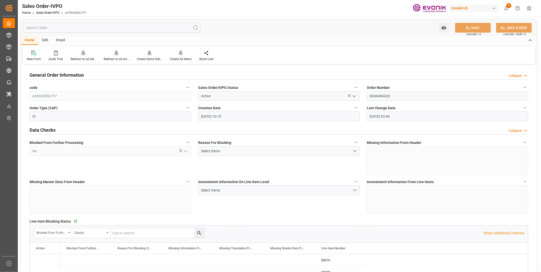
type input "[DATE] 03:49"
click at [113, 58] on div "Redirect to all shipments" at bounding box center [116, 59] width 25 height 5
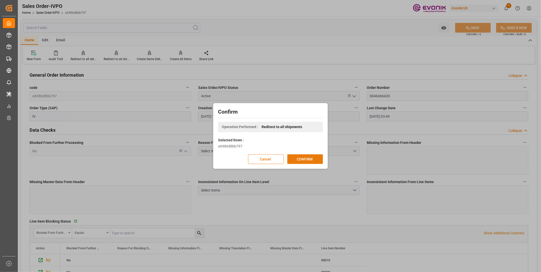
click at [298, 162] on button "CONFIRM" at bounding box center [305, 159] width 36 height 10
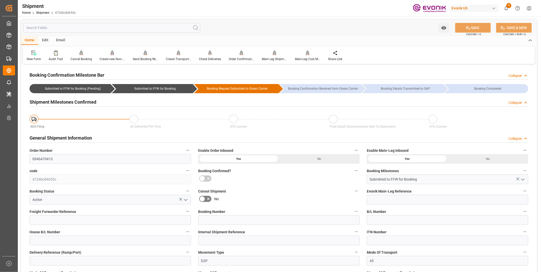
click at [55, 112] on div "AES Filing All Deliveries PGI Time ATD (carrier) Final Export Documentation Sen…" at bounding box center [279, 120] width 499 height 18
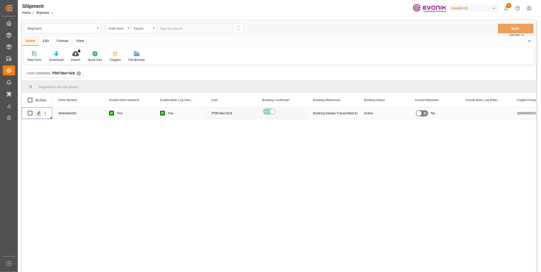
click at [37, 114] on polygon "Press SPACE to select this row." at bounding box center [38, 113] width 3 height 3
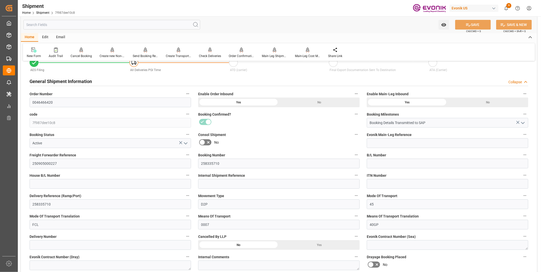
scroll to position [113, 0]
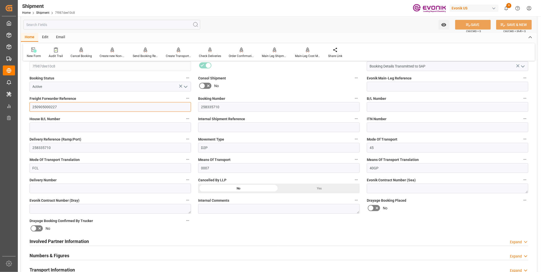
click at [40, 105] on input "250905000227" at bounding box center [111, 107] width 162 height 10
click at [207, 103] on input "258335710" at bounding box center [279, 107] width 162 height 10
click at [211, 105] on input "258335710" at bounding box center [279, 107] width 162 height 10
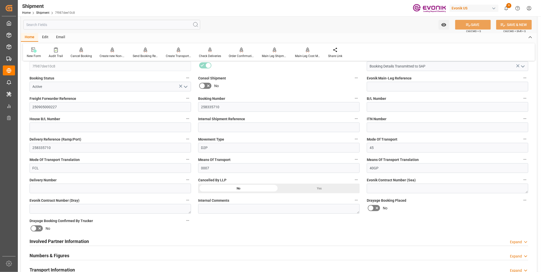
scroll to position [141, 0]
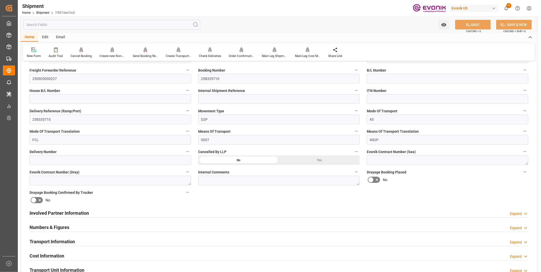
click at [117, 212] on div "Involved Partner Information Expand" at bounding box center [279, 213] width 499 height 10
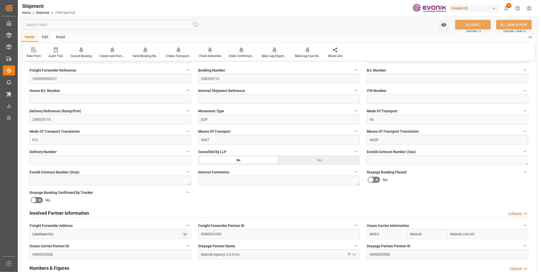
click at [117, 212] on div "Involved Partner Information Collapse" at bounding box center [279, 213] width 499 height 10
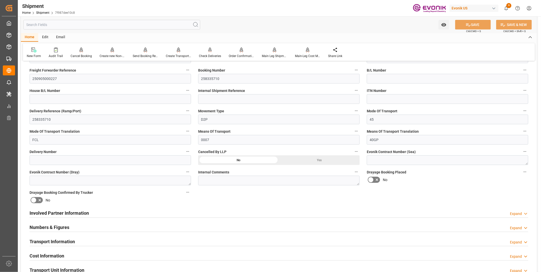
scroll to position [170, 0]
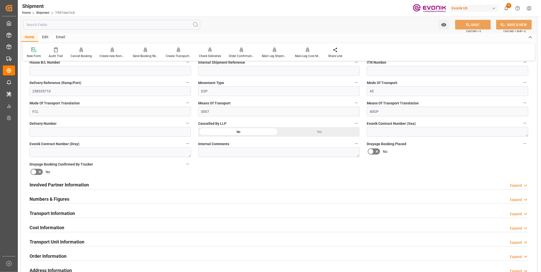
click at [113, 214] on div "Transport Information Expand" at bounding box center [279, 213] width 499 height 10
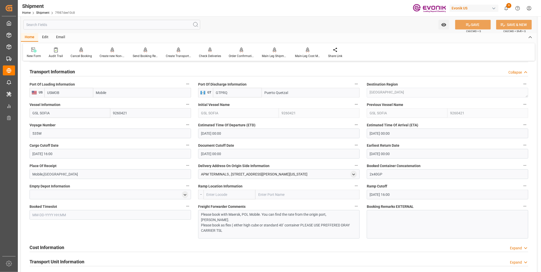
scroll to position [340, 0]
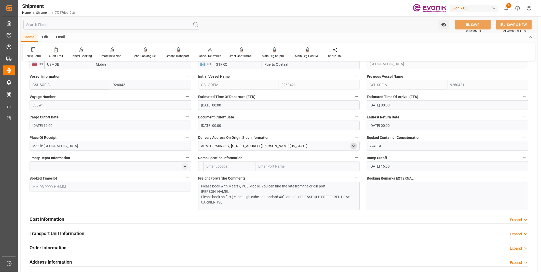
click at [356, 146] on div "open menu" at bounding box center [354, 146] width 6 height 7
click at [354, 146] on icon "open menu" at bounding box center [354, 146] width 4 height 4
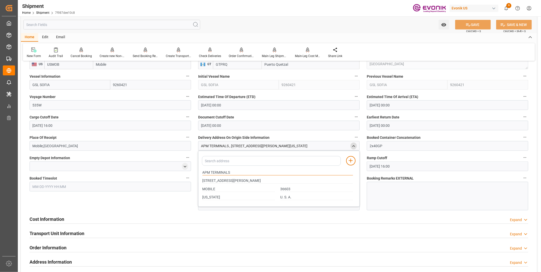
drag, startPoint x: 233, startPoint y: 171, endPoint x: 177, endPoint y: 171, distance: 56.8
click at [177, 171] on div "Booking Confirmation Milestone Bar Collapse Submitted to FFW for Booking (Pendi…" at bounding box center [279, 70] width 516 height 689
drag, startPoint x: 241, startPoint y: 179, endPoint x: 200, endPoint y: 179, distance: 41.3
click at [200, 179] on div "[STREET_ADDRESS][PERSON_NAME]" at bounding box center [278, 181] width 156 height 8
drag, startPoint x: 216, startPoint y: 187, endPoint x: 196, endPoint y: 188, distance: 19.4
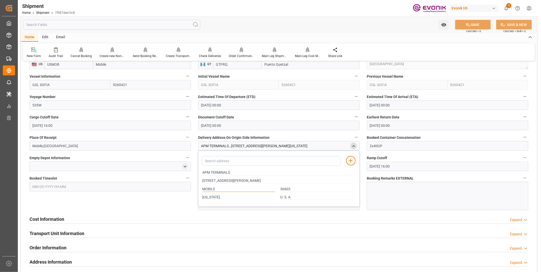
click at [196, 188] on div "Booking Confirmation Milestone Bar Collapse Submitted to FFW for Booking (Pendi…" at bounding box center [279, 70] width 516 height 689
drag, startPoint x: 218, startPoint y: 196, endPoint x: 192, endPoint y: 198, distance: 26.3
click at [192, 198] on div "Booking Confirmation Milestone Bar Collapse Submitted to FFW for Booking (Pendi…" at bounding box center [279, 70] width 516 height 689
drag, startPoint x: 290, startPoint y: 188, endPoint x: 271, endPoint y: 188, distance: 18.9
click at [271, 188] on div "MOBILE 36603" at bounding box center [278, 189] width 156 height 8
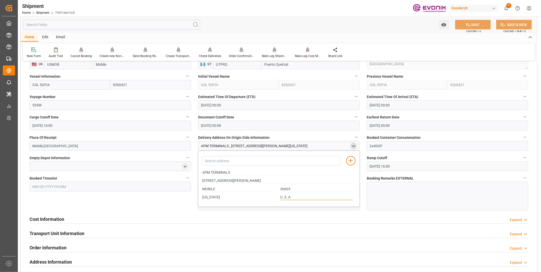
drag, startPoint x: 294, startPoint y: 196, endPoint x: 274, endPoint y: 196, distance: 19.9
click at [274, 196] on div "Alabama U. S. A." at bounding box center [278, 197] width 156 height 8
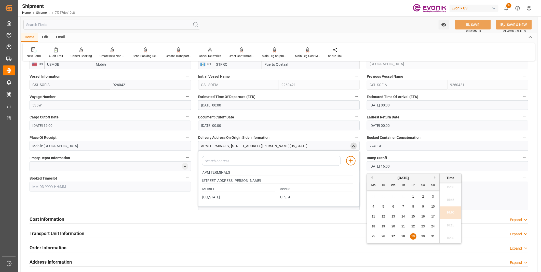
drag, startPoint x: 403, startPoint y: 165, endPoint x: 358, endPoint y: 165, distance: 45.9
click at [358, 165] on div "Booking Confirmation Milestone Bar Collapse Submitted to FFW for Booking (Pendi…" at bounding box center [279, 70] width 516 height 689
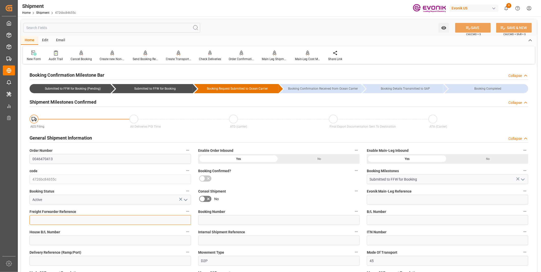
click at [61, 217] on input at bounding box center [111, 220] width 162 height 10
paste input "250905000227"
type input "250905000227"
click at [220, 218] on input at bounding box center [279, 220] width 162 height 10
paste input "258335710"
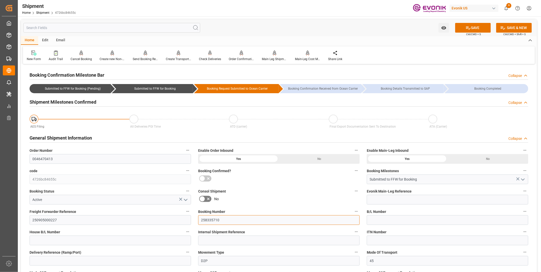
type input "258335710"
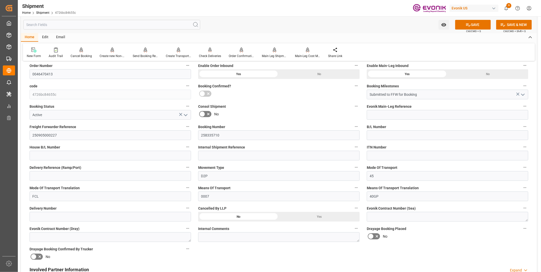
scroll to position [141, 0]
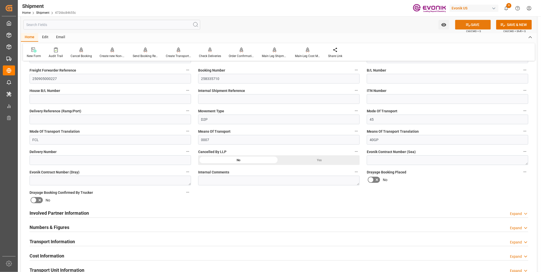
click at [472, 25] on button "SAVE" at bounding box center [473, 25] width 36 height 10
click at [84, 242] on div "Transport Information Expand" at bounding box center [279, 242] width 499 height 10
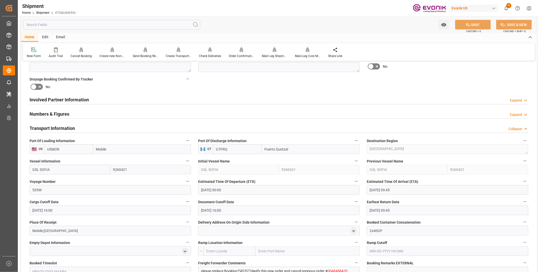
scroll to position [283, 0]
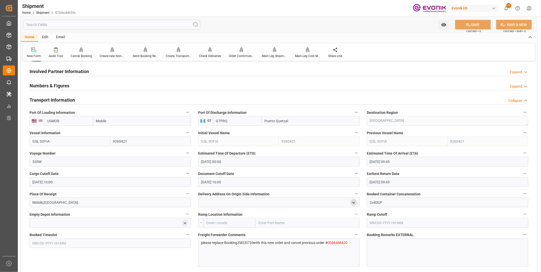
click at [355, 201] on icon "open menu" at bounding box center [354, 203] width 4 height 4
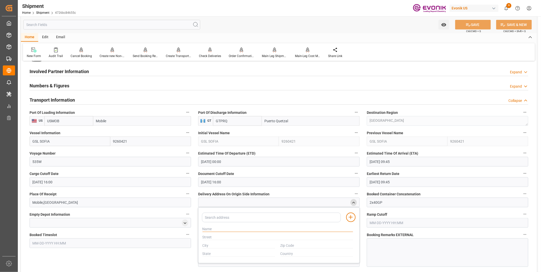
click at [221, 227] on input "text" at bounding box center [278, 230] width 151 height 6
paste input "APM TERMINALS"
type input "APM TERMINALS"
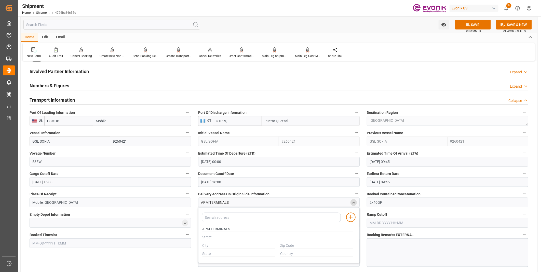
click at [216, 235] on input "text" at bounding box center [278, 238] width 151 height 6
paste input "[STREET_ADDRESS][PERSON_NAME]"
type input "[STREET_ADDRESS][PERSON_NAME]"
click at [209, 247] on input "text" at bounding box center [239, 246] width 73 height 6
paste input "MOBILE"
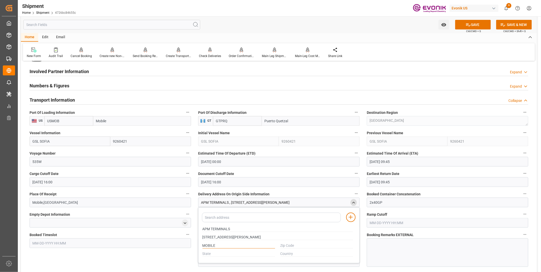
type input "MOBILE"
click at [215, 251] on input "text" at bounding box center [239, 254] width 73 height 6
paste input "[US_STATE]"
type input "[US_STATE]"
click at [289, 245] on input "text" at bounding box center [317, 246] width 73 height 6
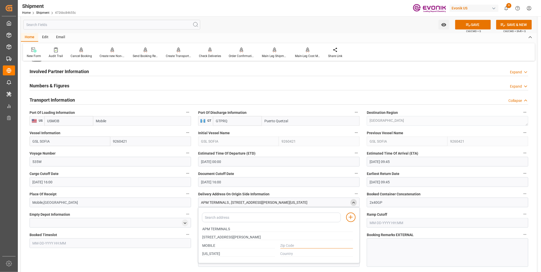
paste input "36603"
type input "36603"
click at [289, 251] on input "text" at bounding box center [317, 254] width 73 height 6
paste input "U. S. A."
type input "U. S. A."
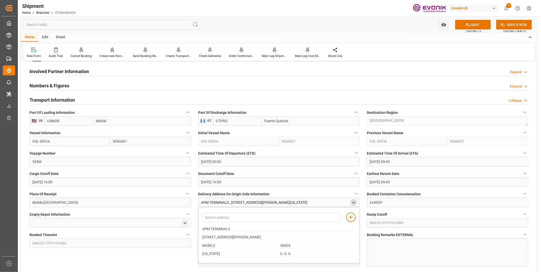
click at [380, 221] on input "text" at bounding box center [448, 223] width 162 height 10
paste input "[DATE] 16:00"
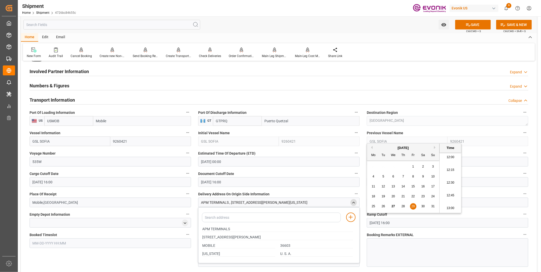
click at [452, 195] on li "12:45" at bounding box center [451, 195] width 22 height 13
type input "[DATE] 12:45"
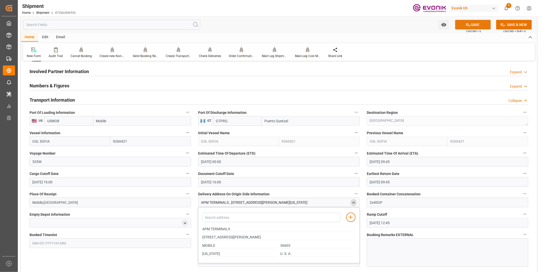
click at [474, 25] on button "SAVE" at bounding box center [473, 25] width 36 height 10
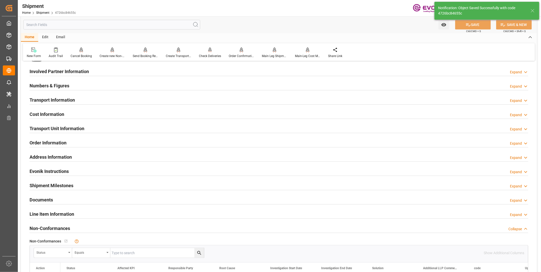
click at [78, 99] on div "Transport Information Expand" at bounding box center [279, 100] width 499 height 10
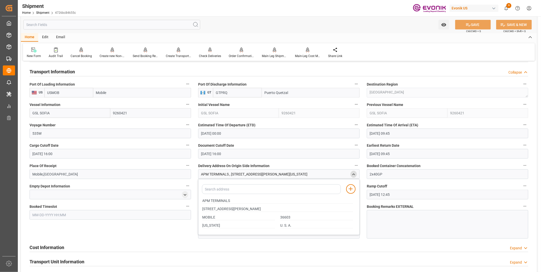
scroll to position [340, 0]
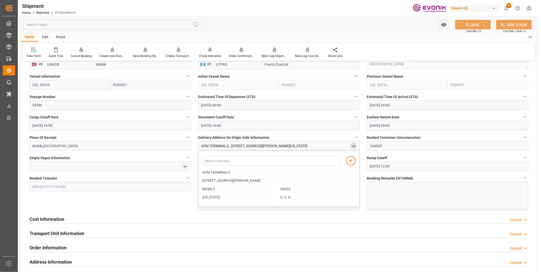
click at [353, 147] on icon "close menu" at bounding box center [354, 146] width 4 height 4
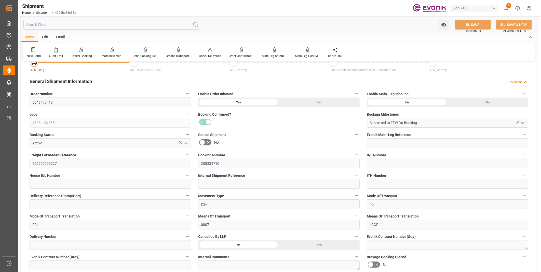
scroll to position [0, 0]
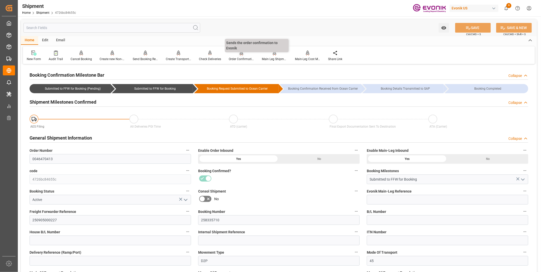
click at [242, 57] on div "Order Confirmation" at bounding box center [241, 59] width 25 height 5
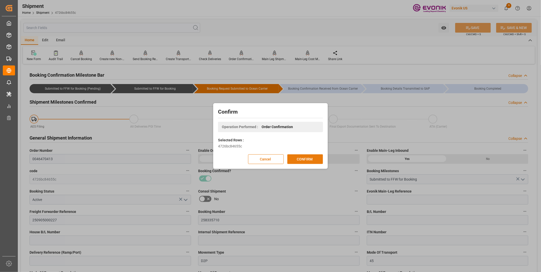
click at [301, 158] on button "CONFIRM" at bounding box center [305, 159] width 36 height 10
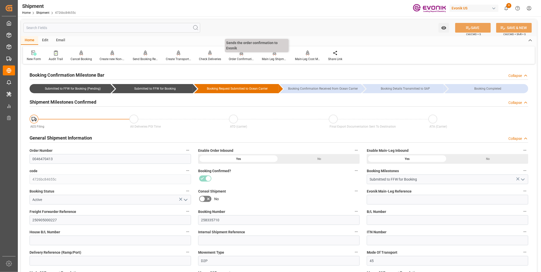
click at [237, 57] on div "Order Confirmation" at bounding box center [241, 59] width 25 height 5
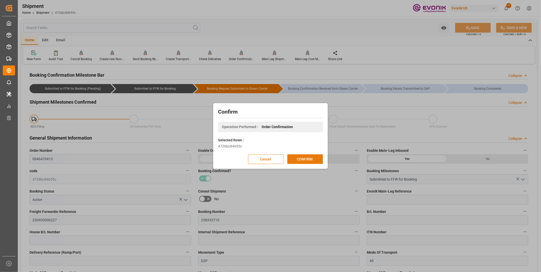
click at [307, 156] on button "CONFIRM" at bounding box center [305, 159] width 36 height 10
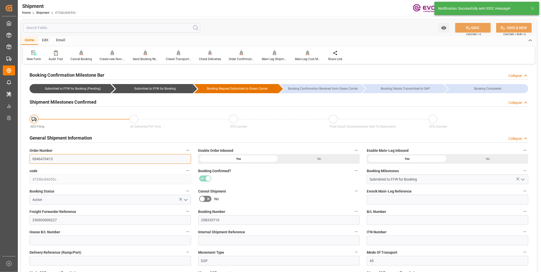
click at [41, 159] on input "0046470413" at bounding box center [111, 159] width 162 height 10
click at [40, 158] on input "0046470413" at bounding box center [111, 159] width 162 height 10
click at [41, 158] on input "0046470413" at bounding box center [111, 159] width 162 height 10
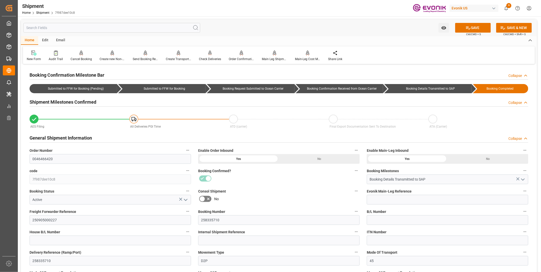
scroll to position [28, 0]
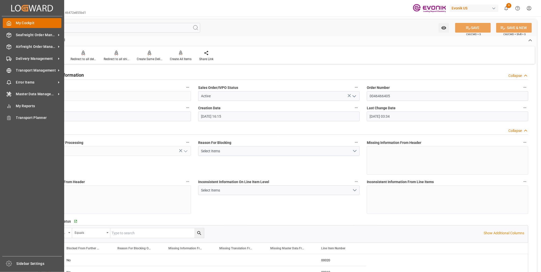
click at [15, 23] on div "My Cockpit My Cockpit" at bounding box center [32, 23] width 59 height 10
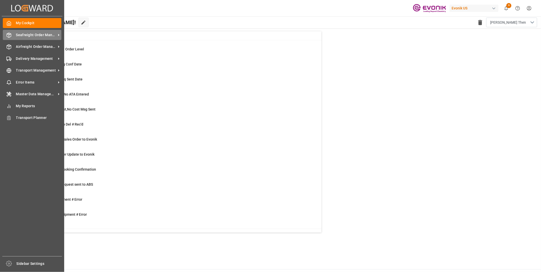
click at [15, 37] on div "Seafreight Order Management Seafreight Order Management" at bounding box center [32, 35] width 59 height 10
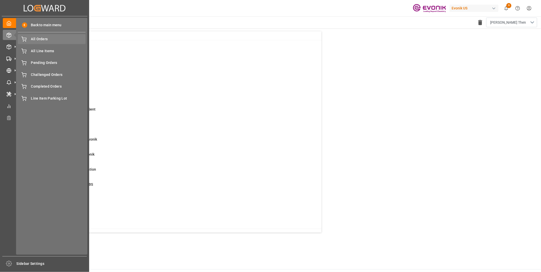
click at [37, 40] on span "All Orders" at bounding box center [58, 38] width 55 height 5
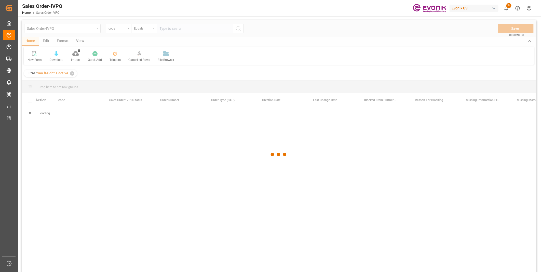
click at [124, 28] on div at bounding box center [279, 154] width 515 height 269
click at [119, 28] on div at bounding box center [279, 154] width 515 height 269
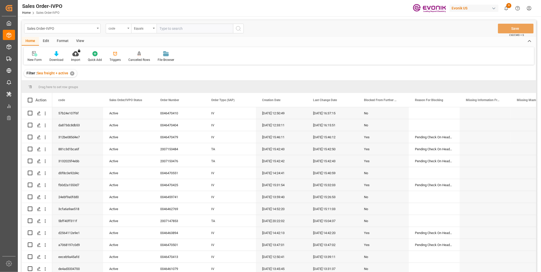
click at [121, 29] on div "code" at bounding box center [117, 28] width 17 height 6
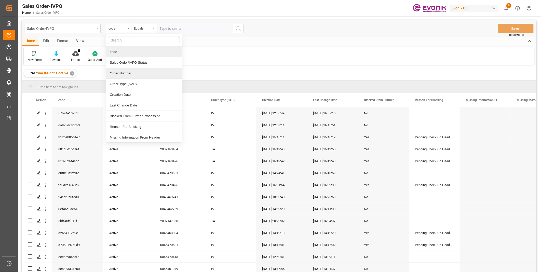
click at [120, 69] on div "Order Number" at bounding box center [144, 73] width 76 height 11
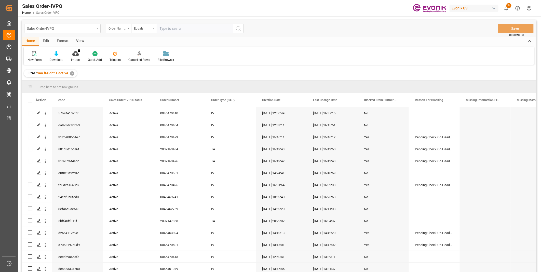
click at [166, 26] on input "text" at bounding box center [195, 29] width 76 height 10
paste input "46456970"
click at [160, 27] on input "46456970" at bounding box center [195, 29] width 76 height 10
type input "0046456970"
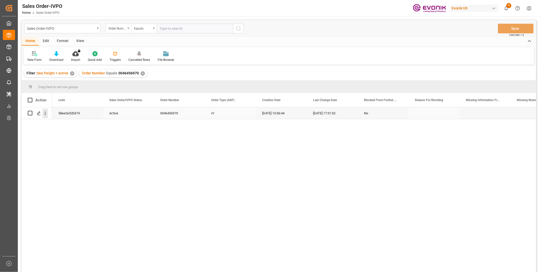
click at [46, 113] on icon "open menu" at bounding box center [45, 113] width 5 height 5
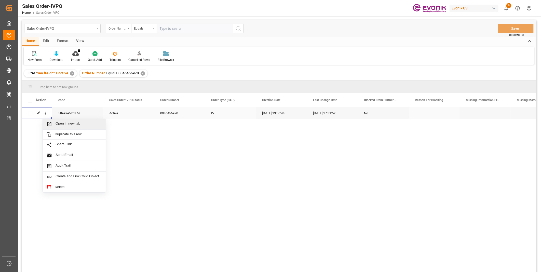
click at [59, 122] on span "Open in new tab" at bounding box center [79, 124] width 46 height 5
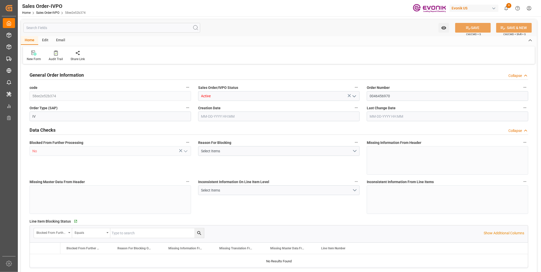
type input "CNSHA"
type input "0"
type input "1"
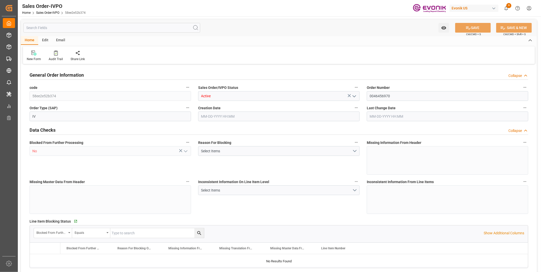
type input "9004"
type input "13.7904"
type input "17000"
type input "30"
type input "[DATE] 13:56"
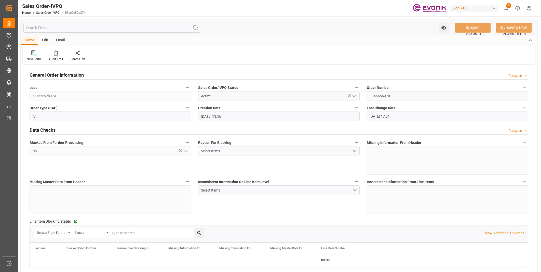
type input "[DATE] 17:31"
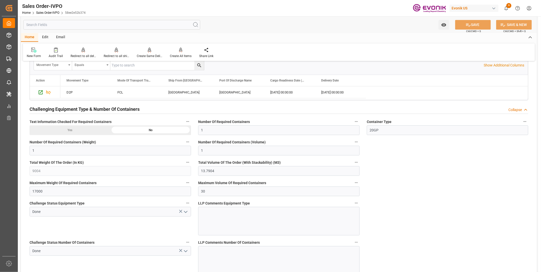
scroll to position [849, 0]
